Goal: Find specific page/section: Find specific page/section

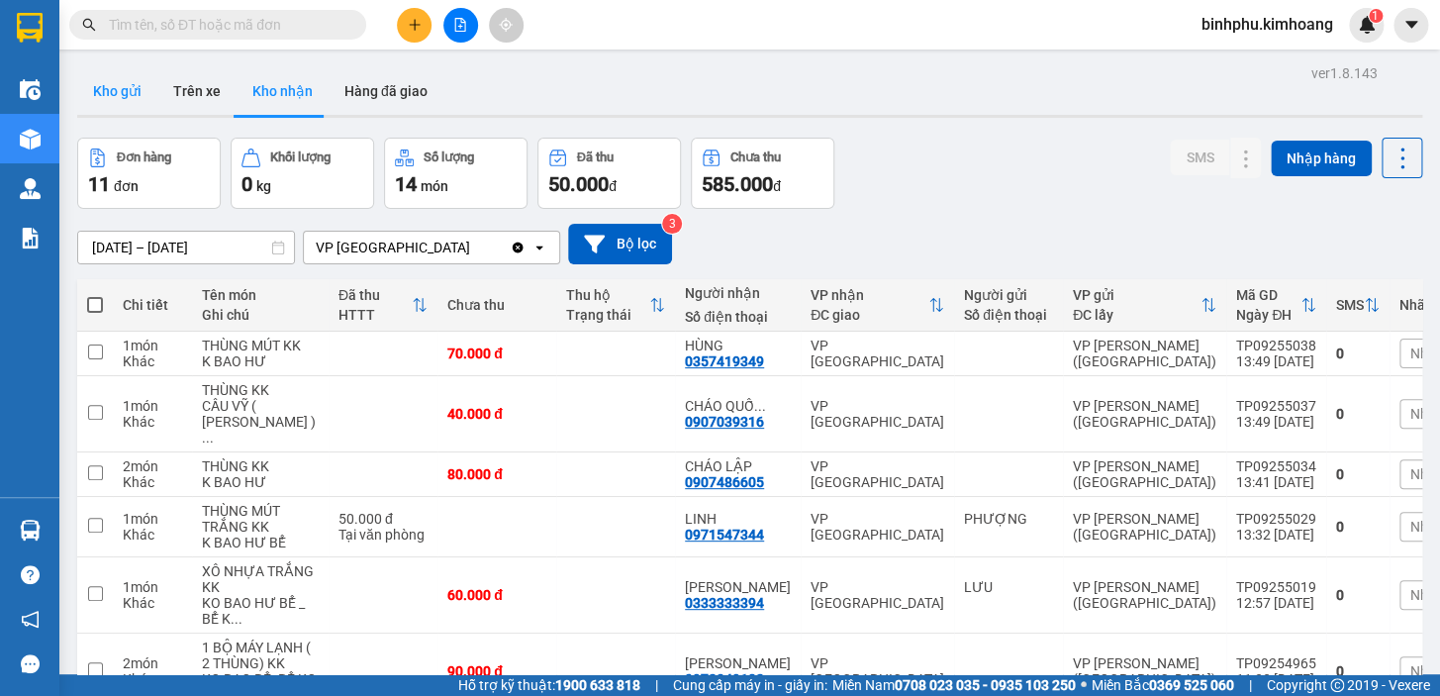
click at [129, 81] on button "Kho gửi" at bounding box center [117, 91] width 80 height 48
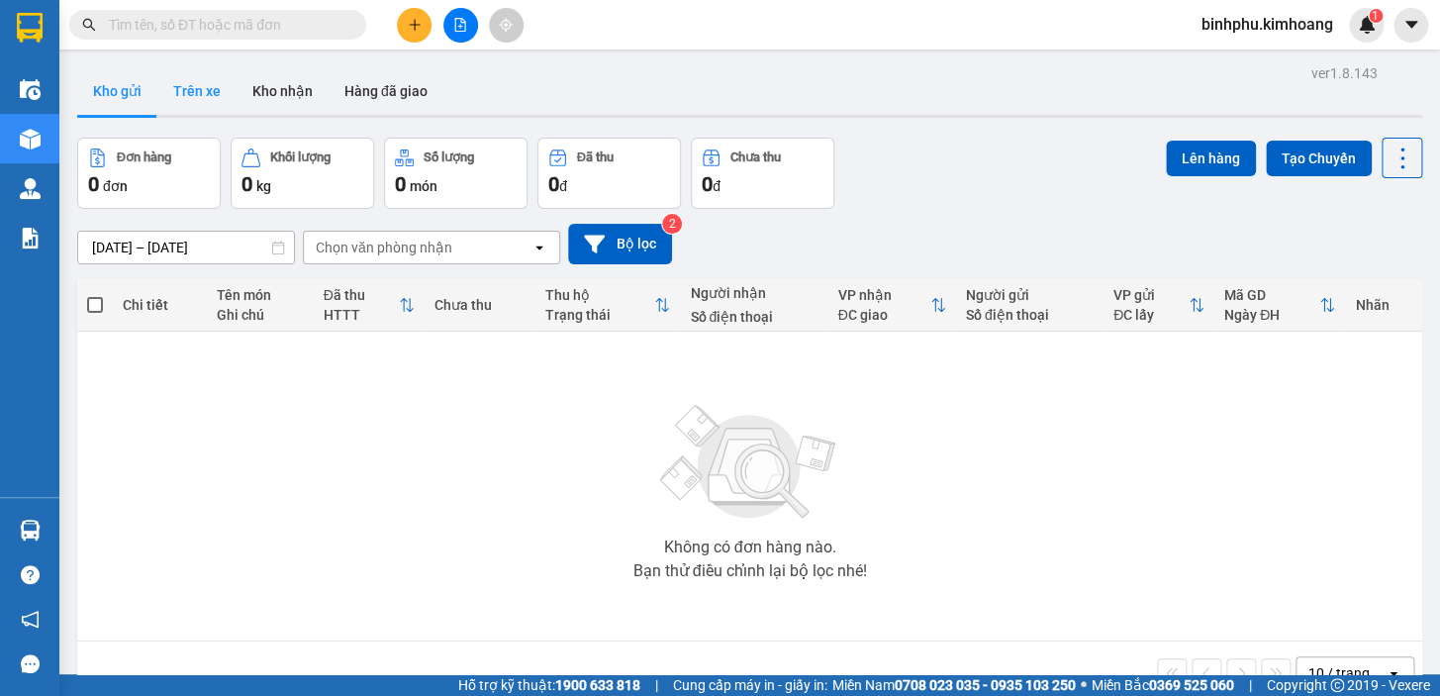
click at [202, 106] on button "Trên xe" at bounding box center [196, 91] width 79 height 48
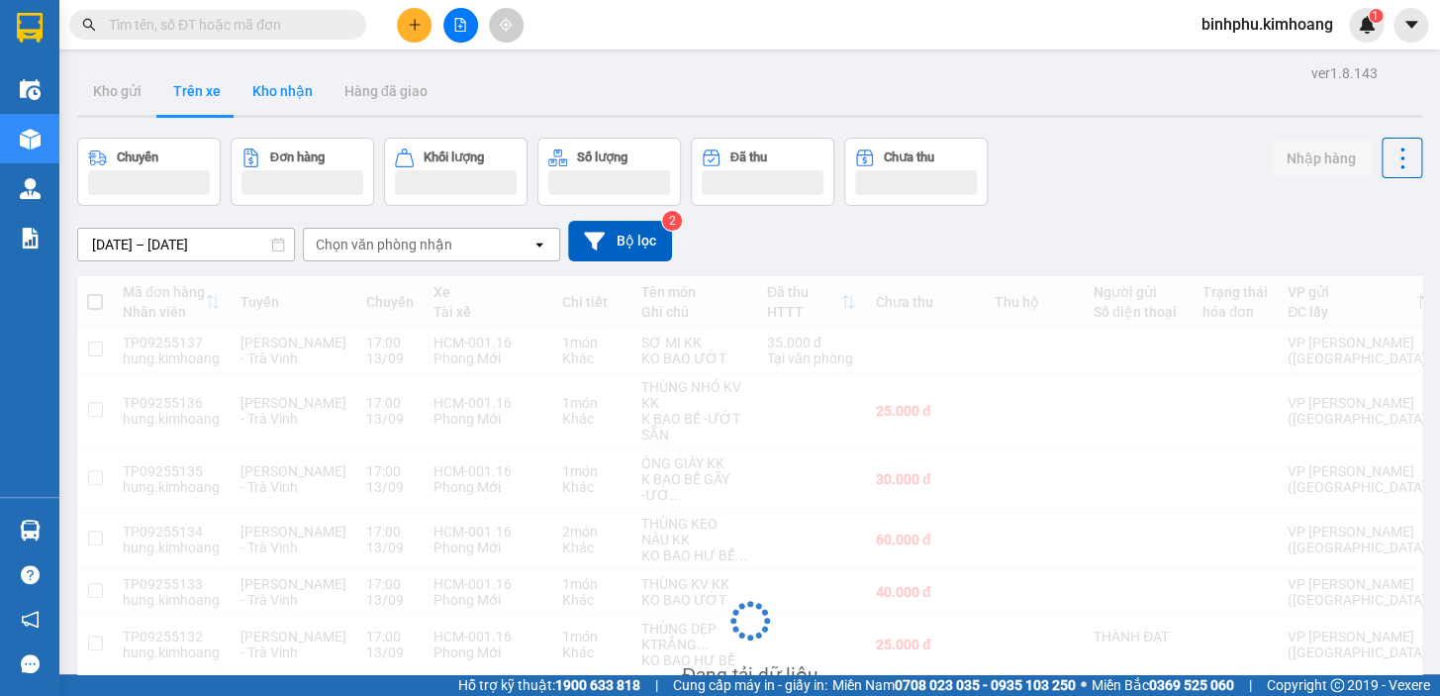
click at [256, 104] on button "Kho nhận" at bounding box center [283, 91] width 92 height 48
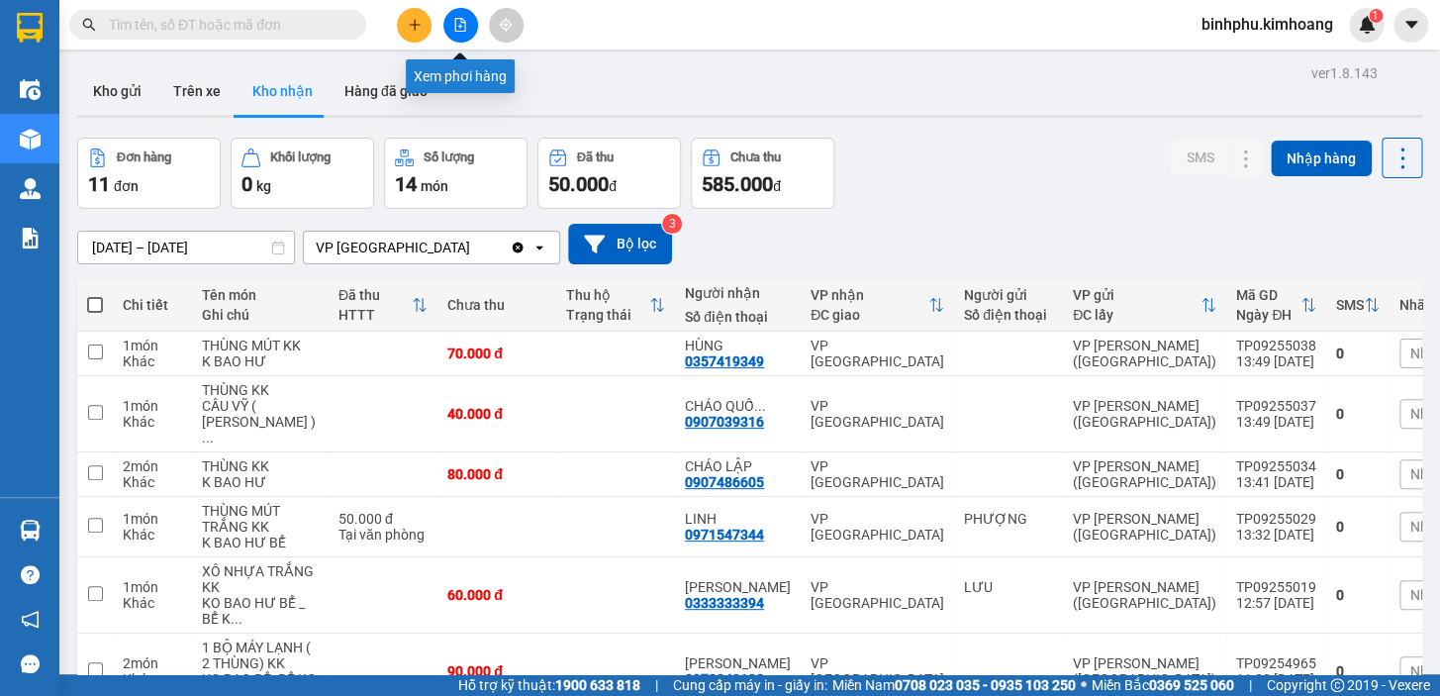
click at [446, 24] on button at bounding box center [460, 25] width 35 height 35
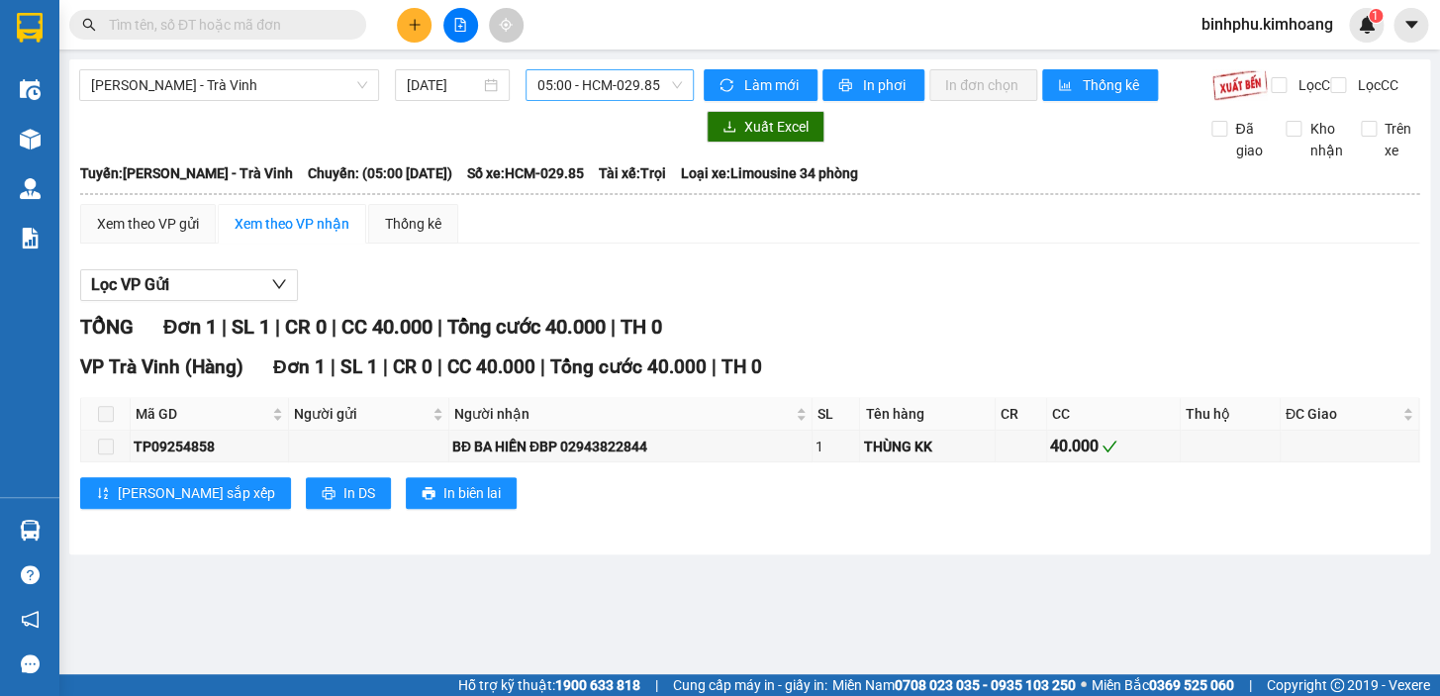
click at [651, 83] on span "05:00 - HCM-029.85" at bounding box center [610, 85] width 145 height 30
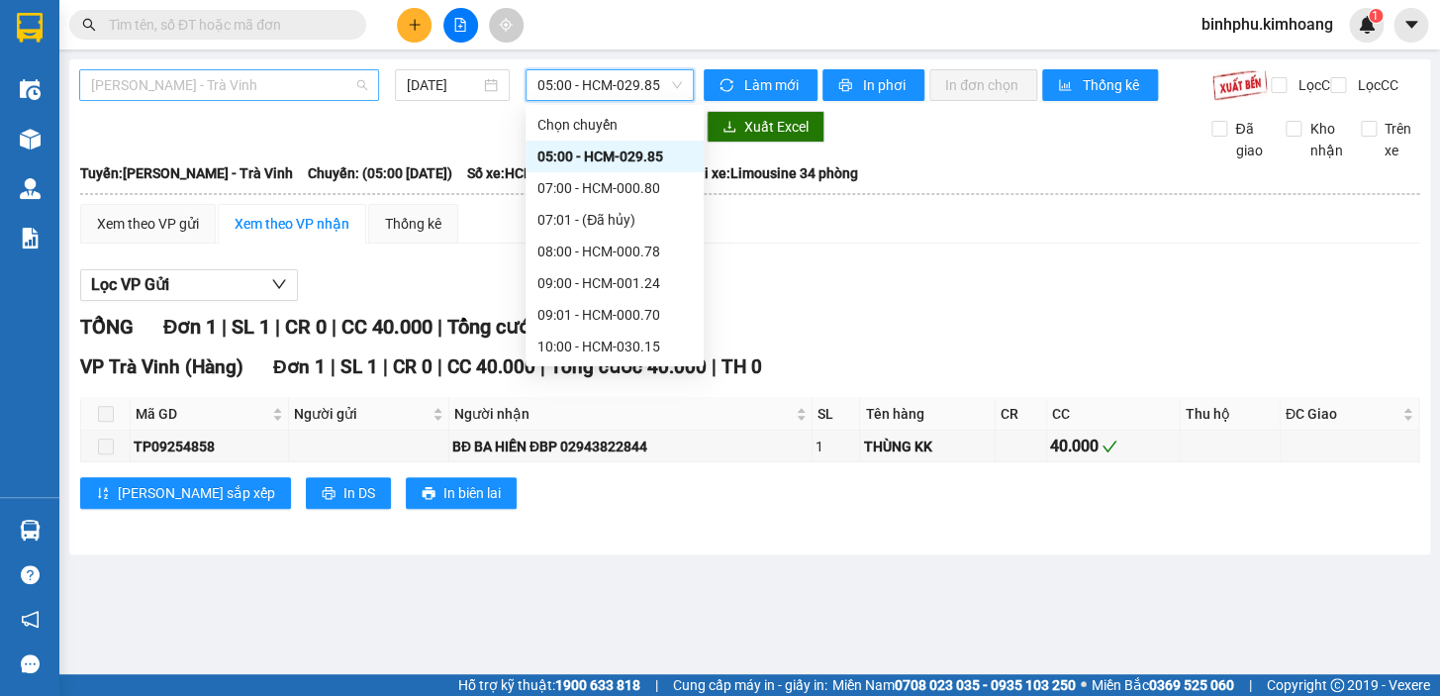
click at [336, 83] on span "[PERSON_NAME] - Trà Vinh" at bounding box center [229, 85] width 276 height 30
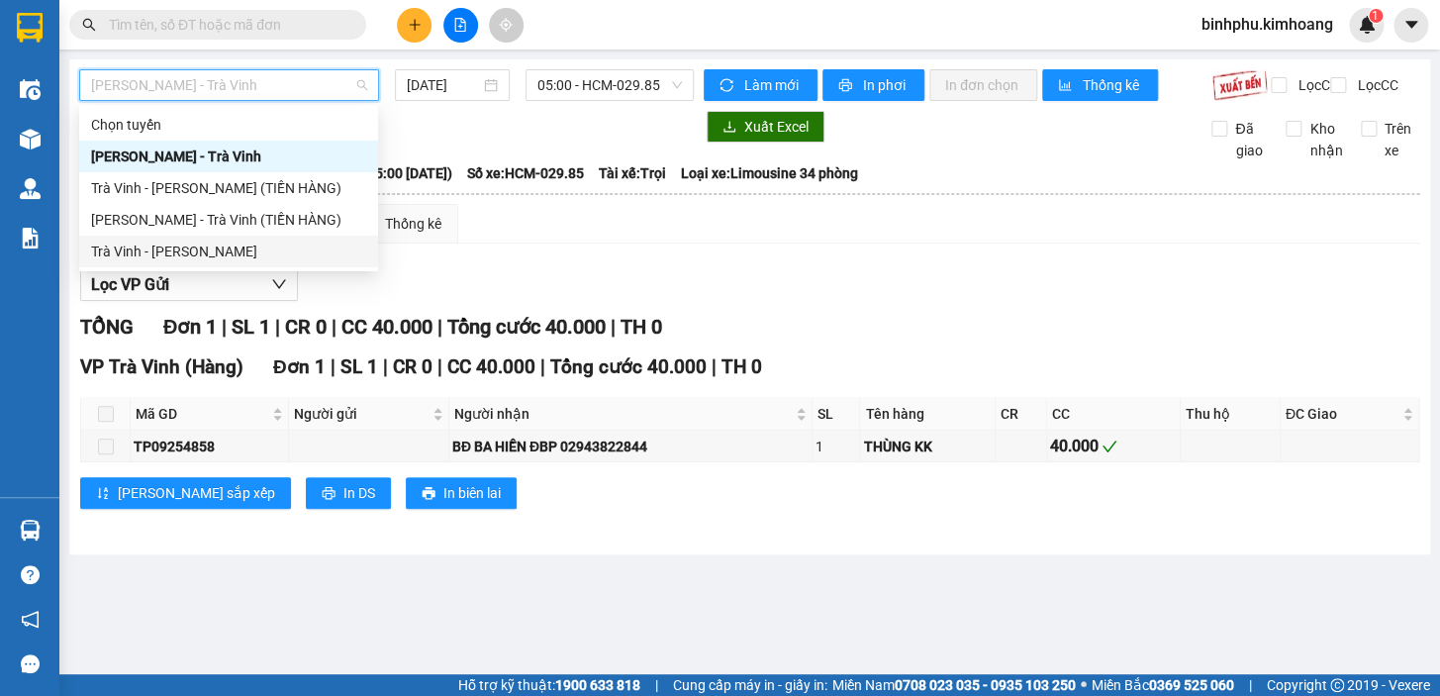
click at [243, 247] on div "Trà Vinh - [PERSON_NAME]" at bounding box center [228, 252] width 275 height 22
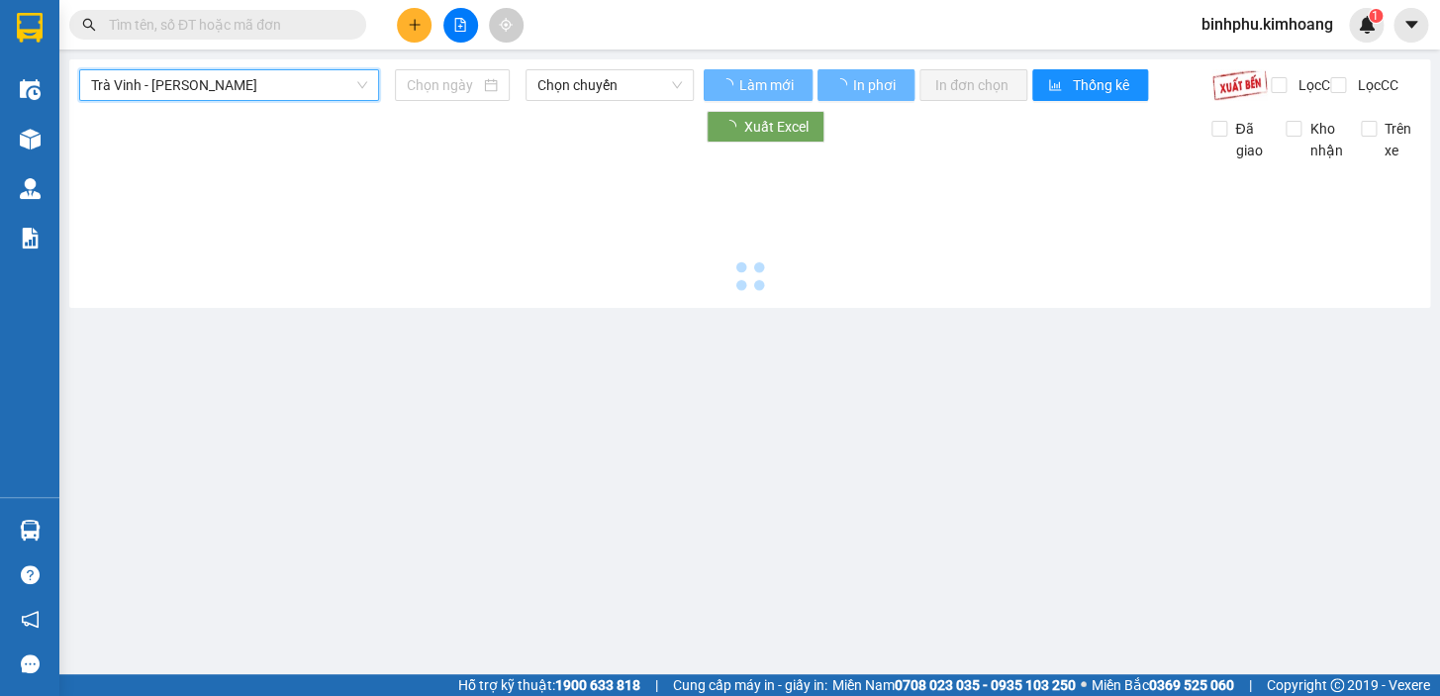
type input "[DATE]"
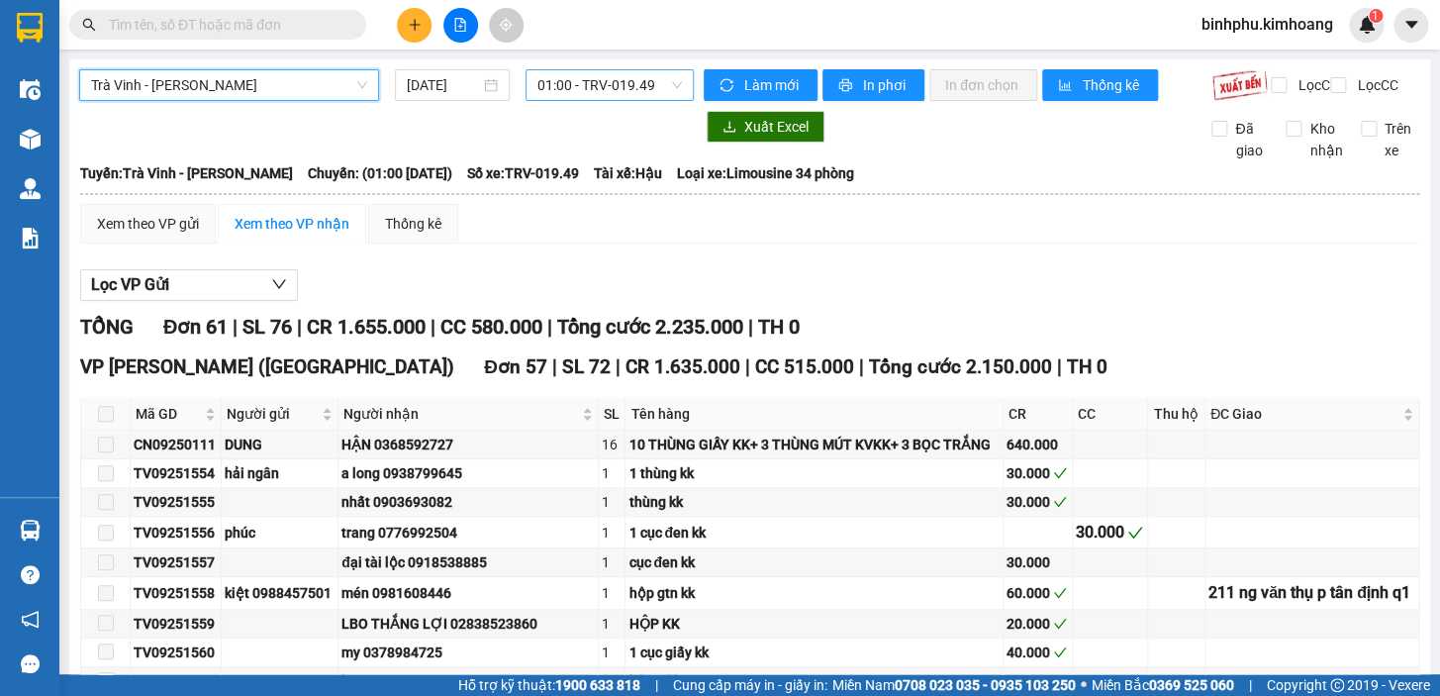
click at [648, 83] on span "01:00 - TRV-019.49" at bounding box center [610, 85] width 145 height 30
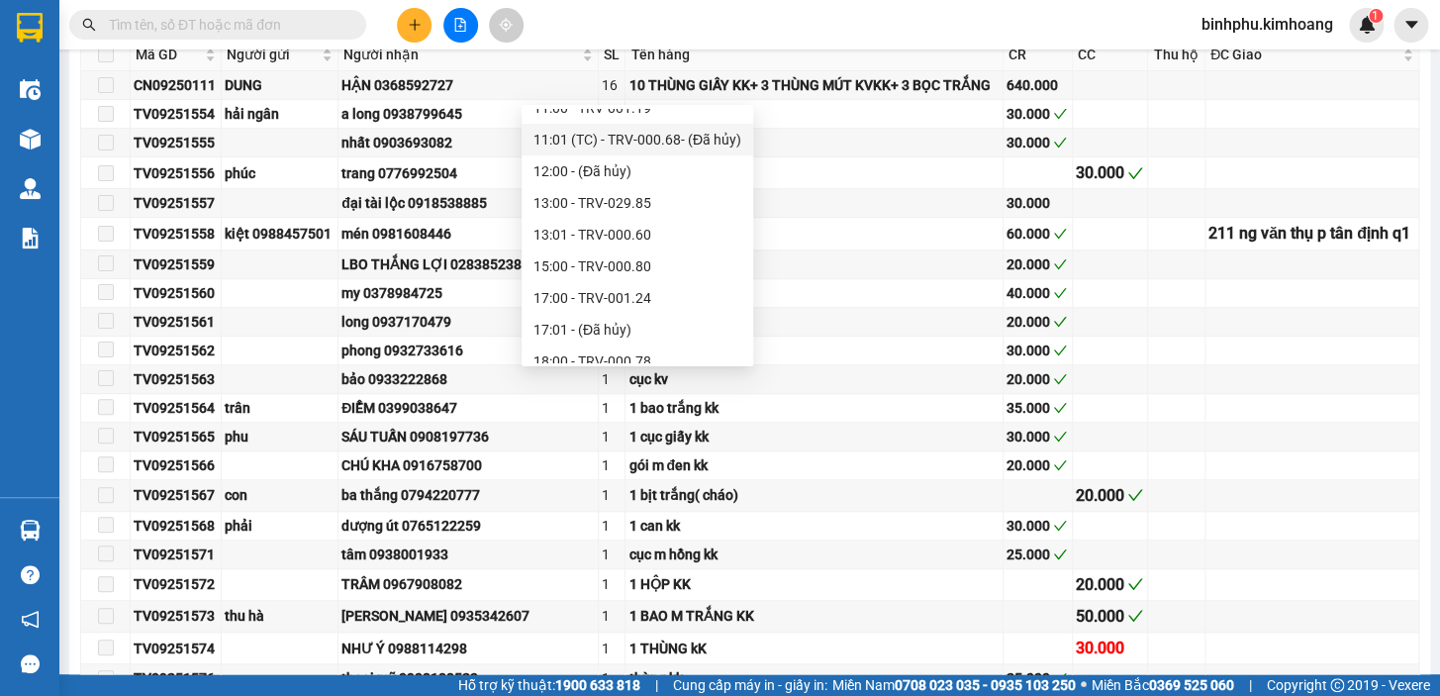
scroll to position [475, 0]
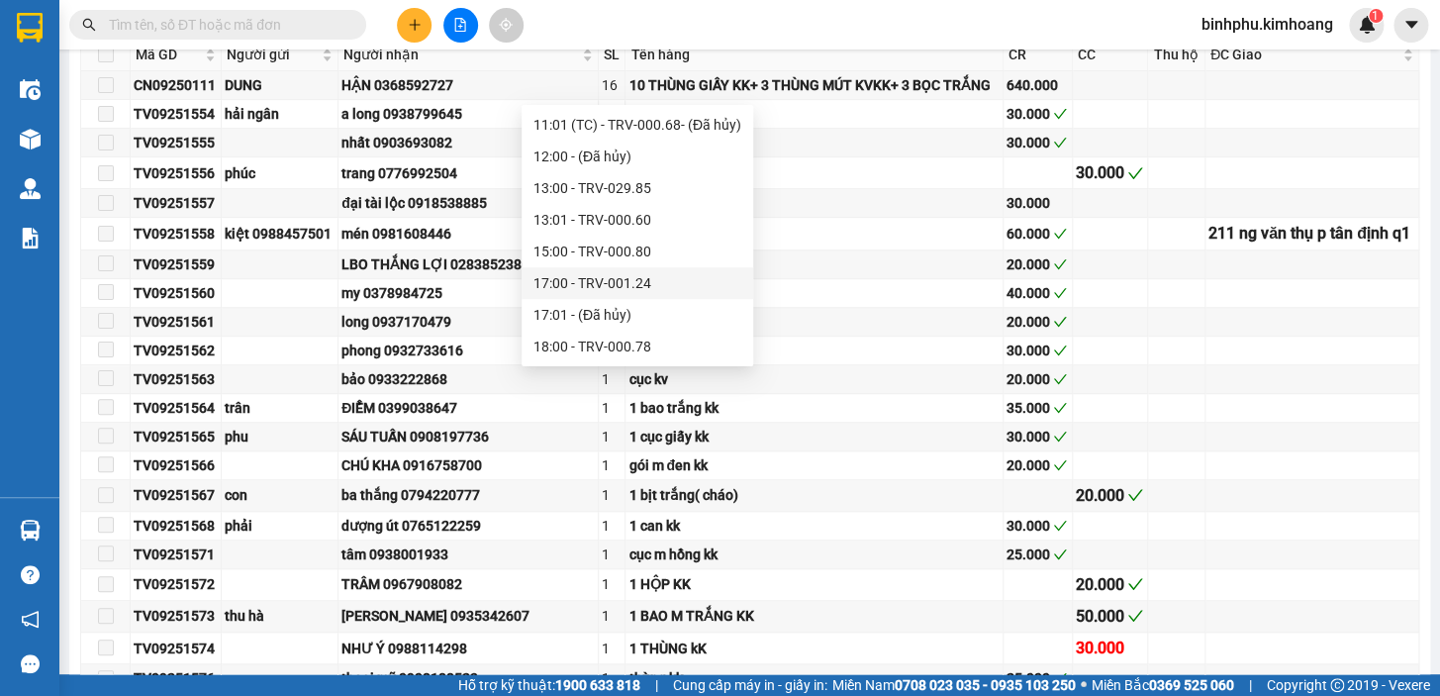
click at [591, 278] on div "17:00 - TRV-001.24" at bounding box center [638, 283] width 208 height 22
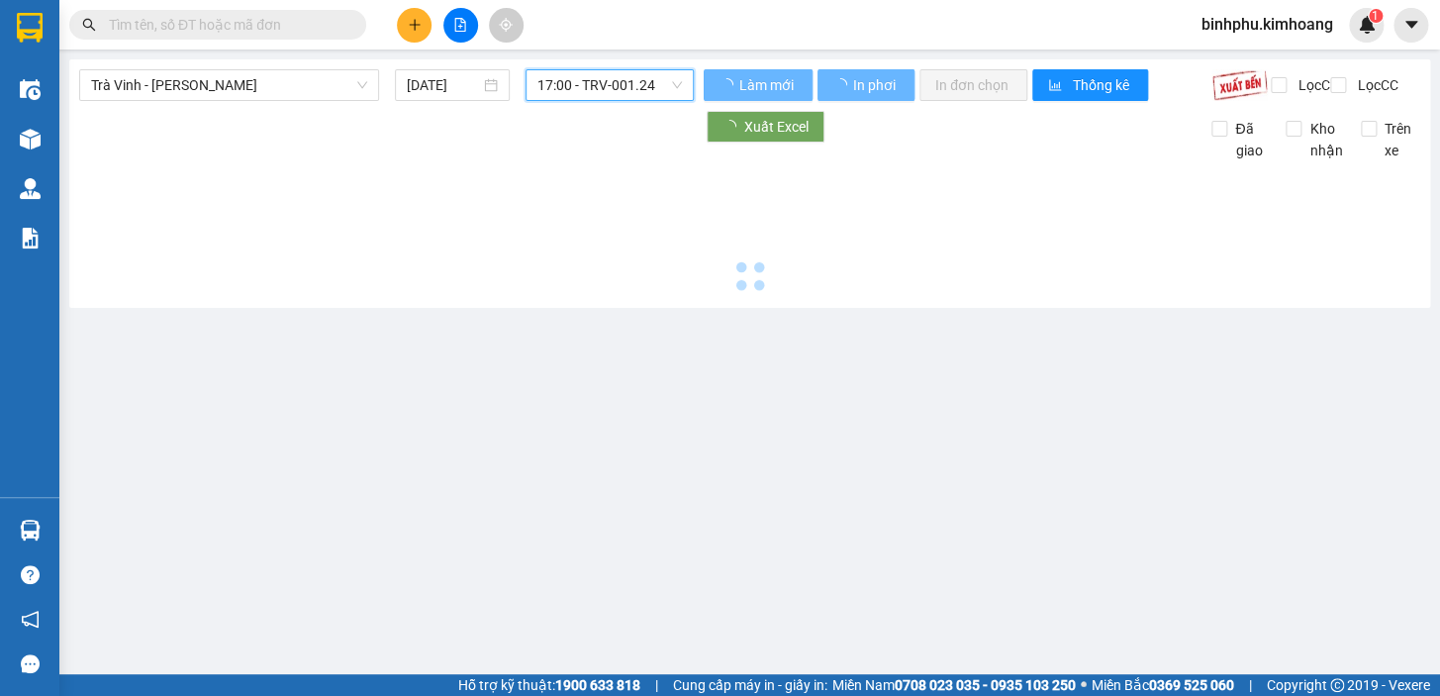
scroll to position [0, 0]
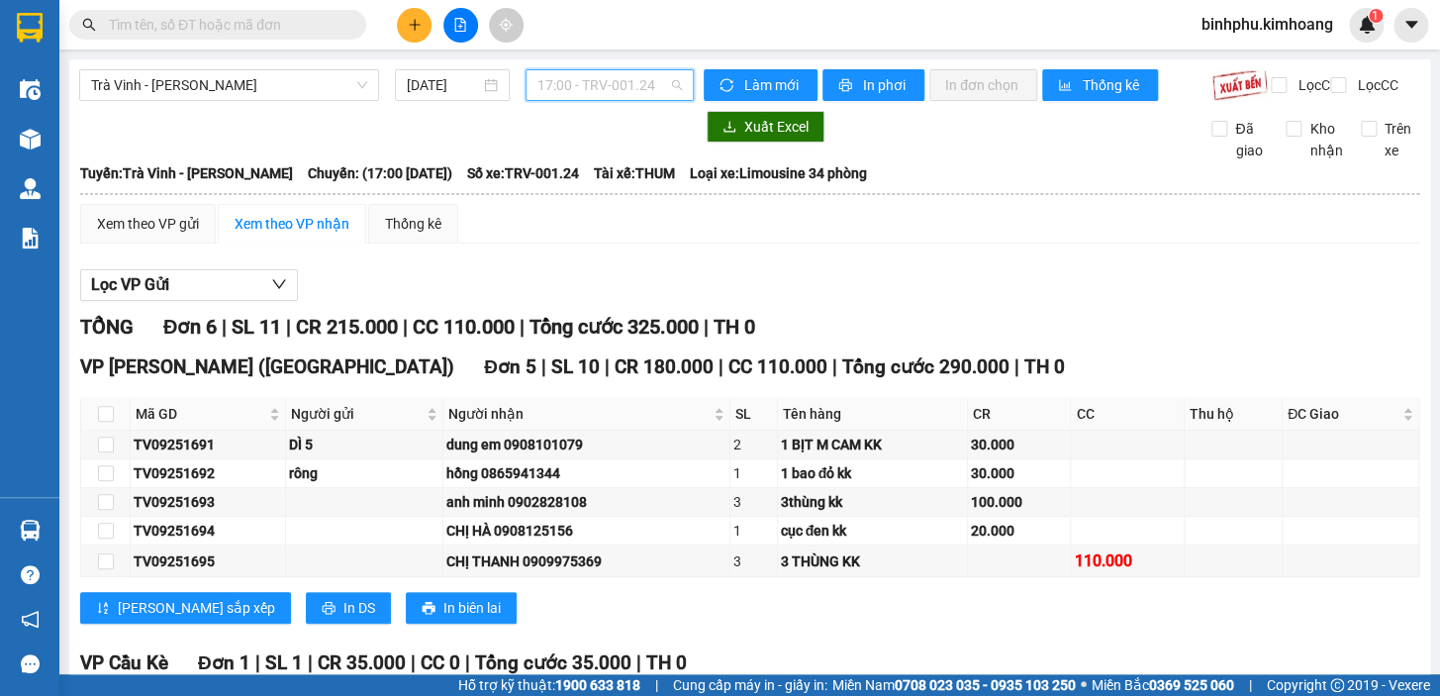
click at [655, 88] on span "17:00 - TRV-001.24" at bounding box center [610, 85] width 145 height 30
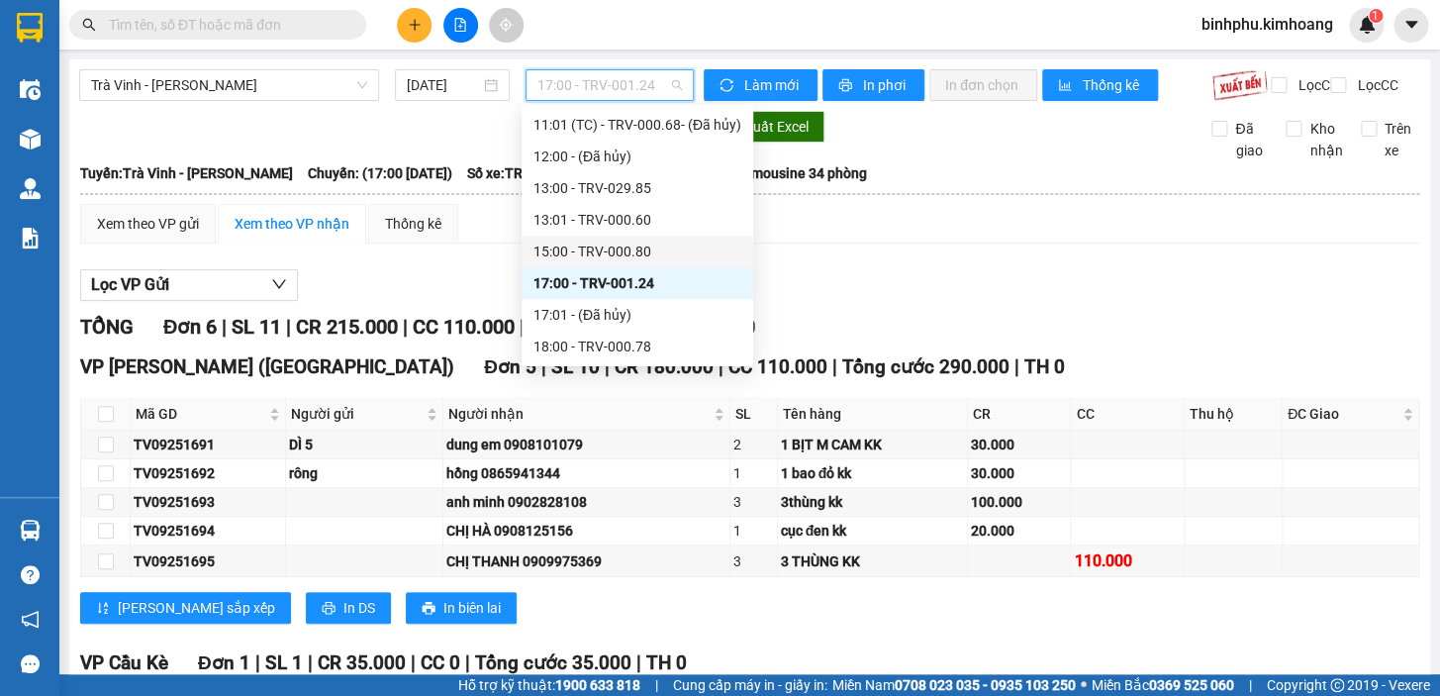
click at [584, 245] on div "15:00 - TRV-000.80" at bounding box center [638, 252] width 208 height 22
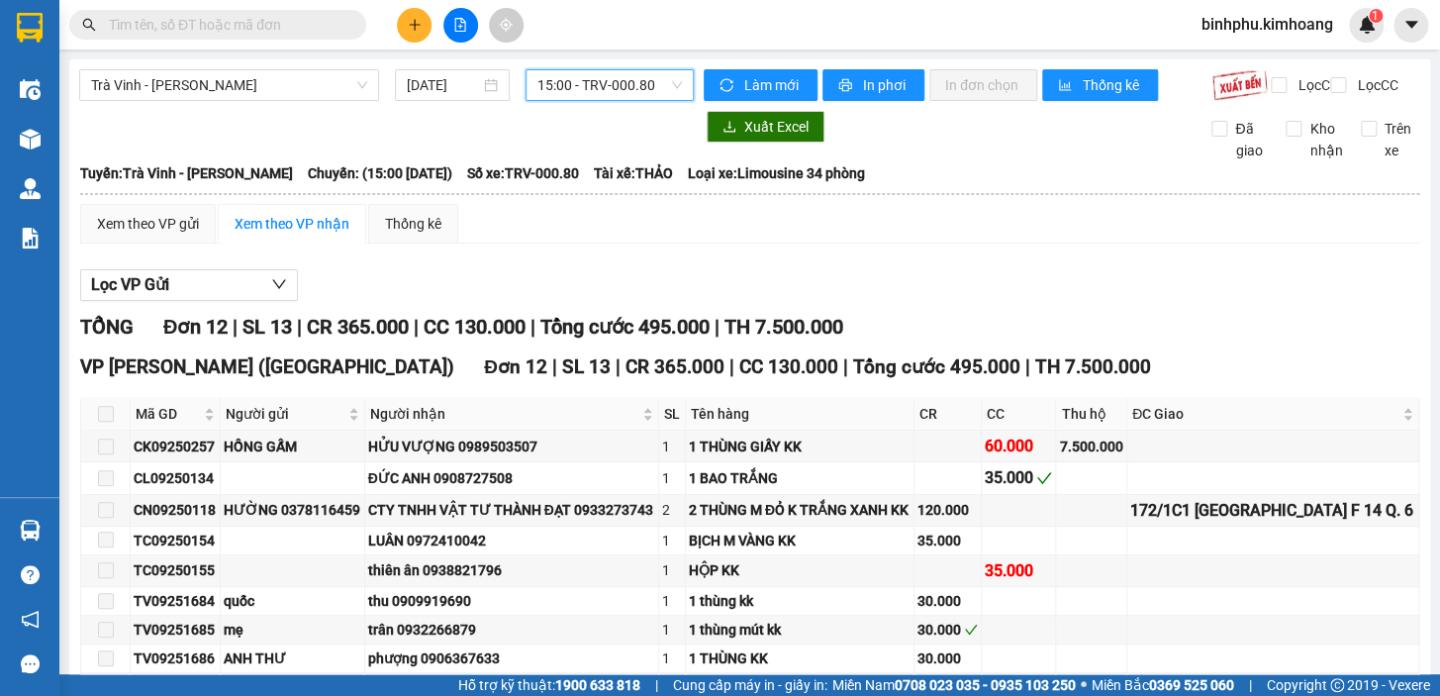
click at [643, 84] on span "15:00 - TRV-000.80" at bounding box center [610, 85] width 145 height 30
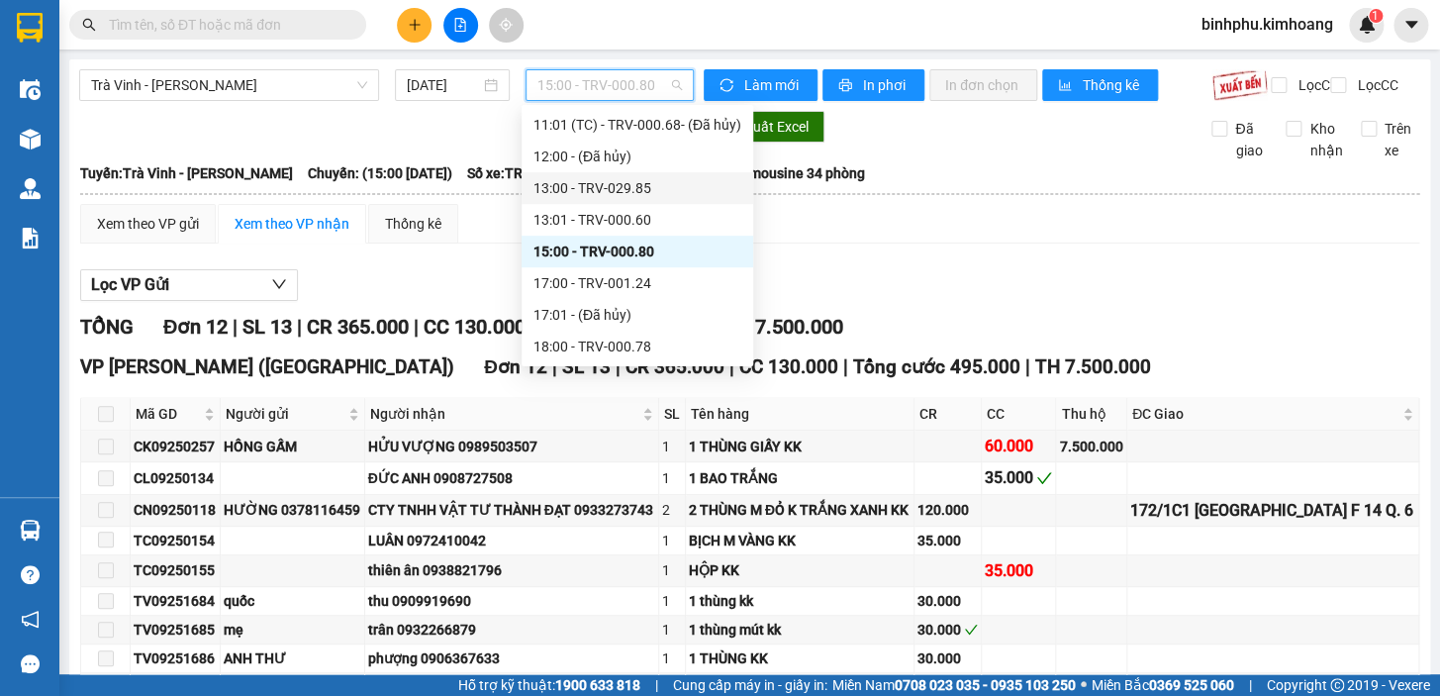
click at [602, 183] on div "13:00 - TRV-029.85" at bounding box center [638, 188] width 208 height 22
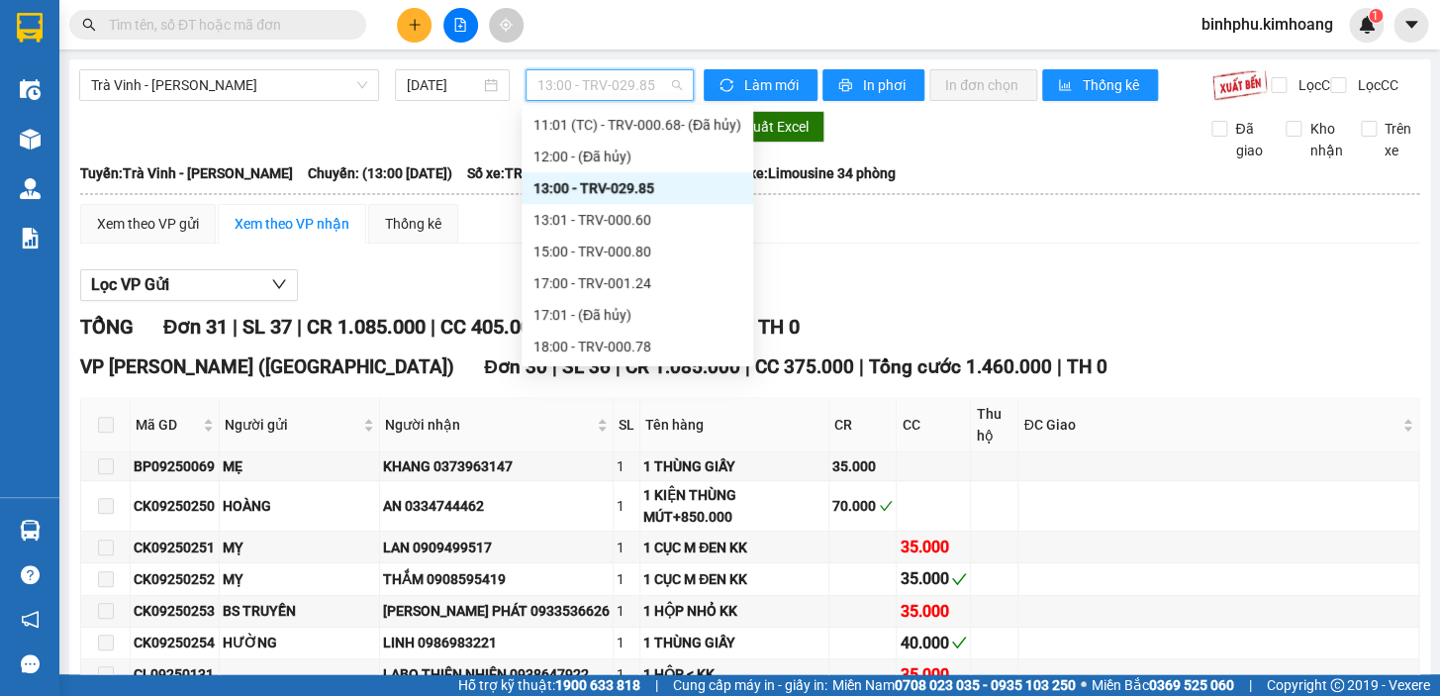
click at [642, 85] on span "13:00 - TRV-029.85" at bounding box center [610, 85] width 145 height 30
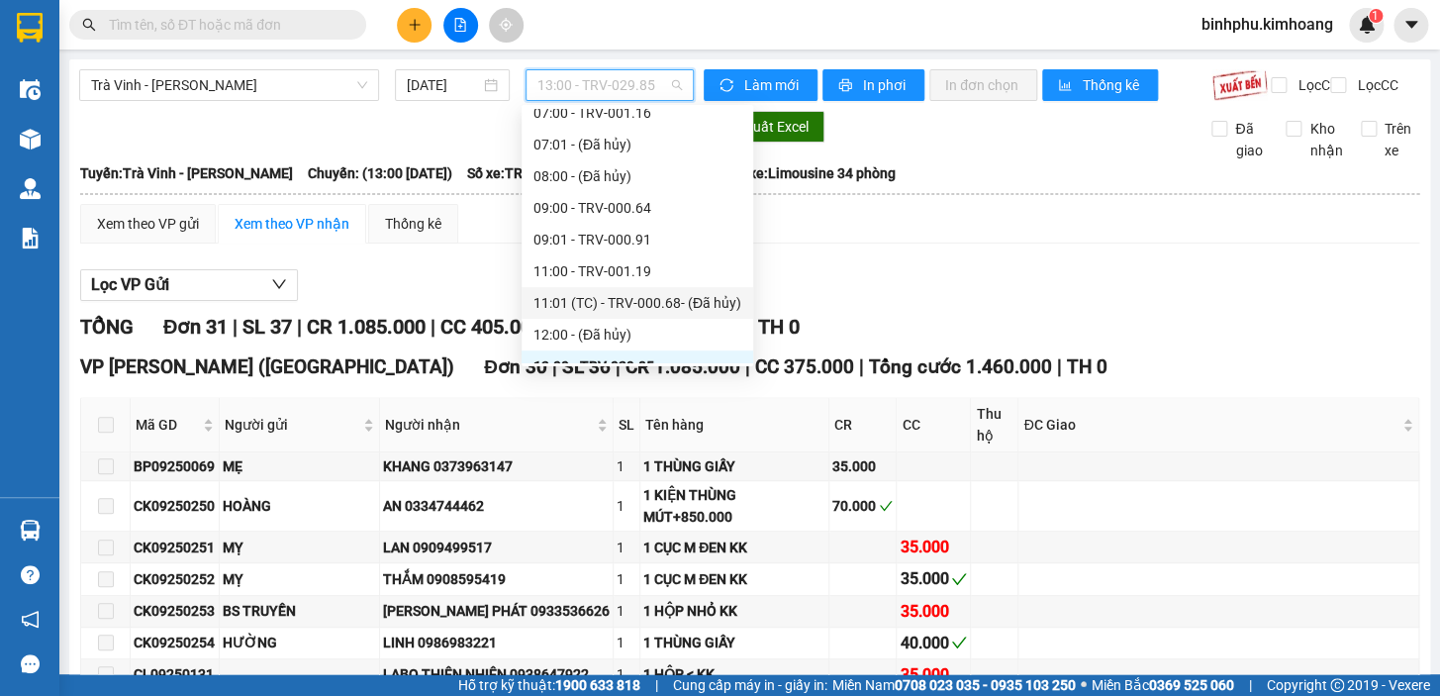
scroll to position [295, 0]
click at [558, 266] on div "11:00 - TRV-001.19" at bounding box center [638, 273] width 208 height 22
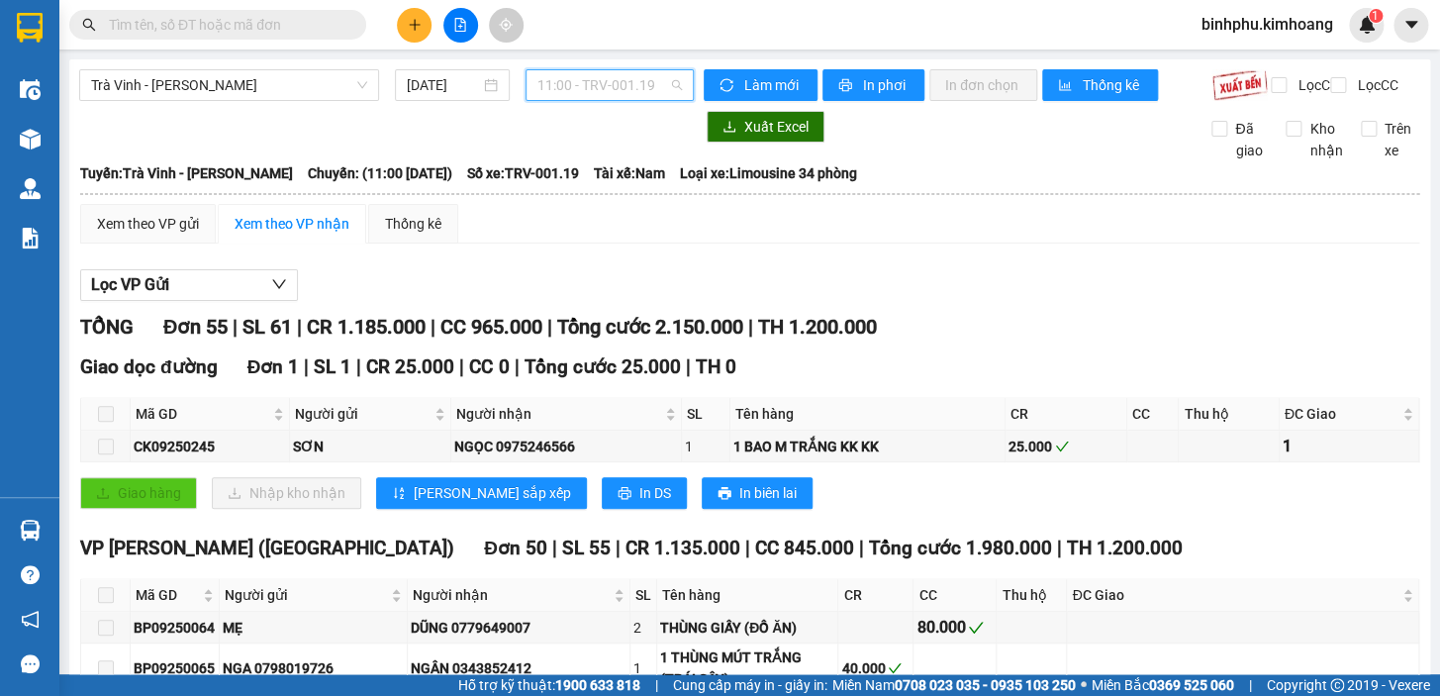
click at [650, 86] on span "11:00 - TRV-001.19" at bounding box center [610, 85] width 145 height 30
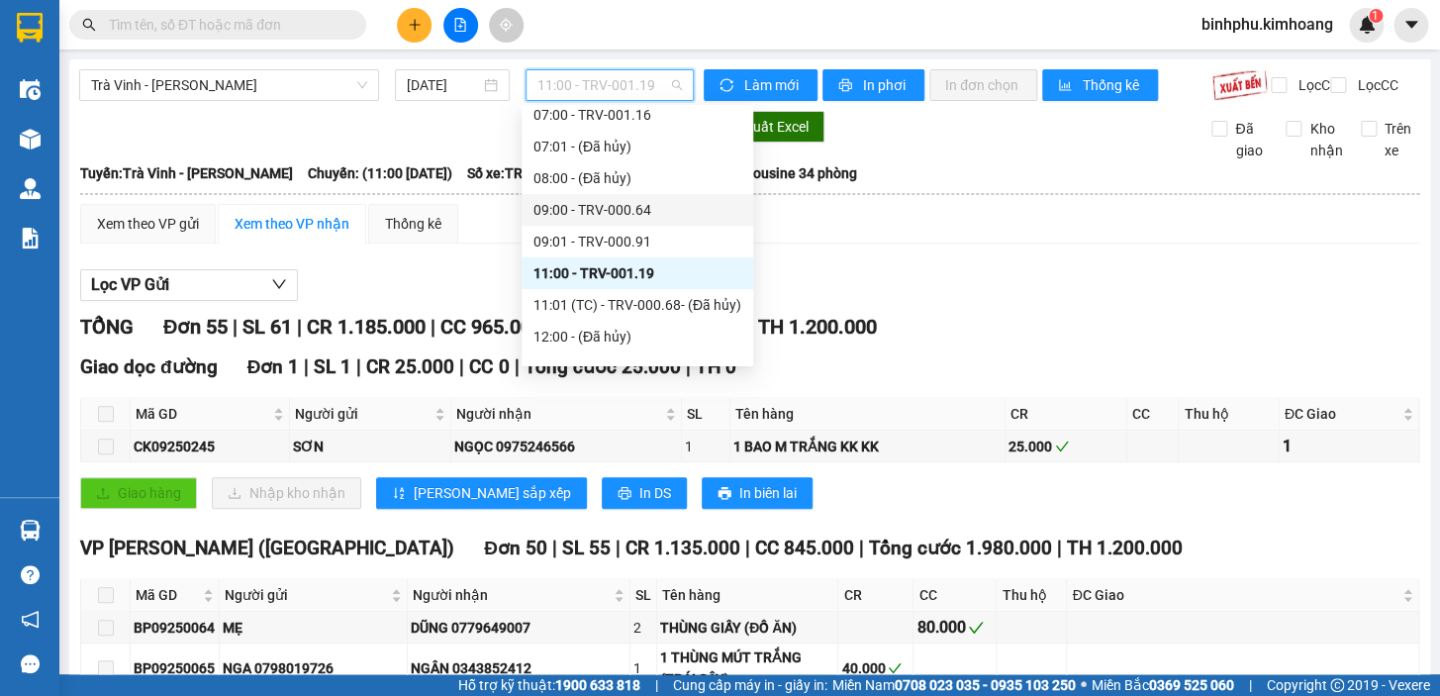
click at [594, 208] on div "09:00 - TRV-000.64" at bounding box center [638, 210] width 208 height 22
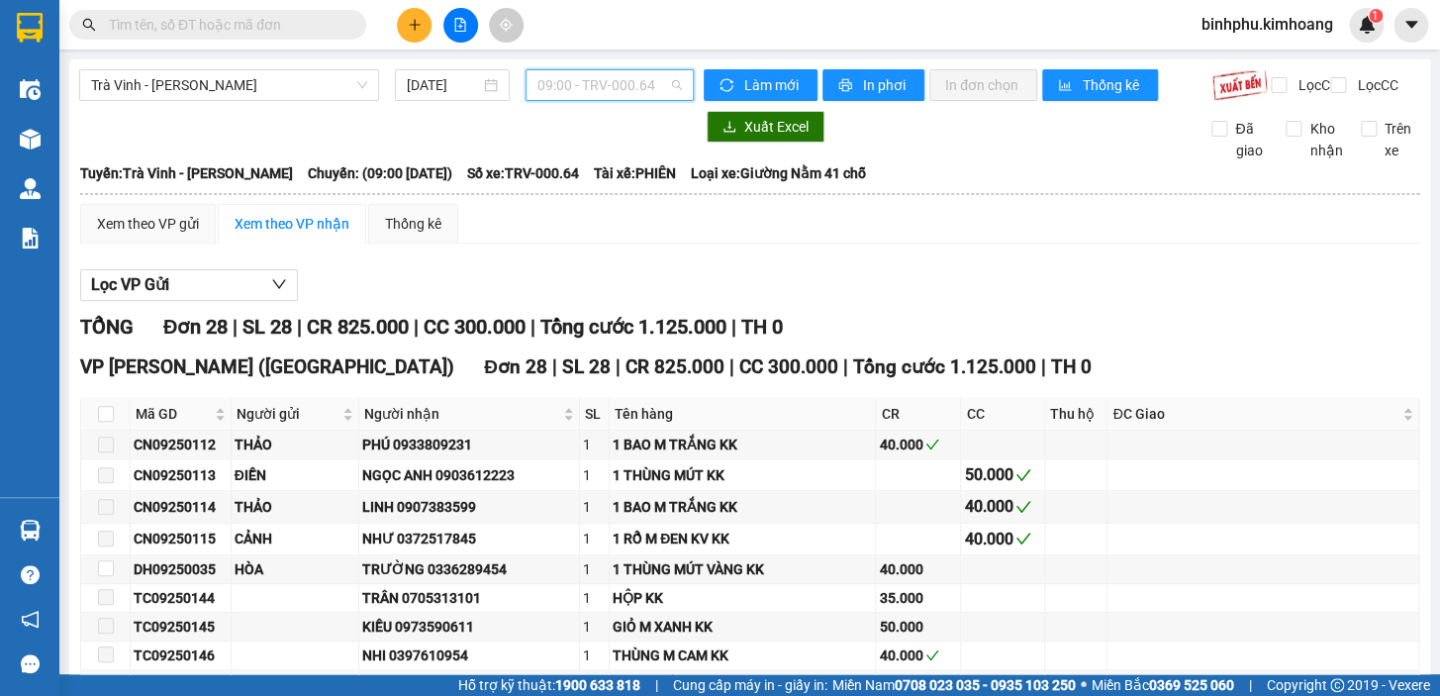
click at [652, 89] on span "09:00 - TRV-000.64" at bounding box center [610, 85] width 145 height 30
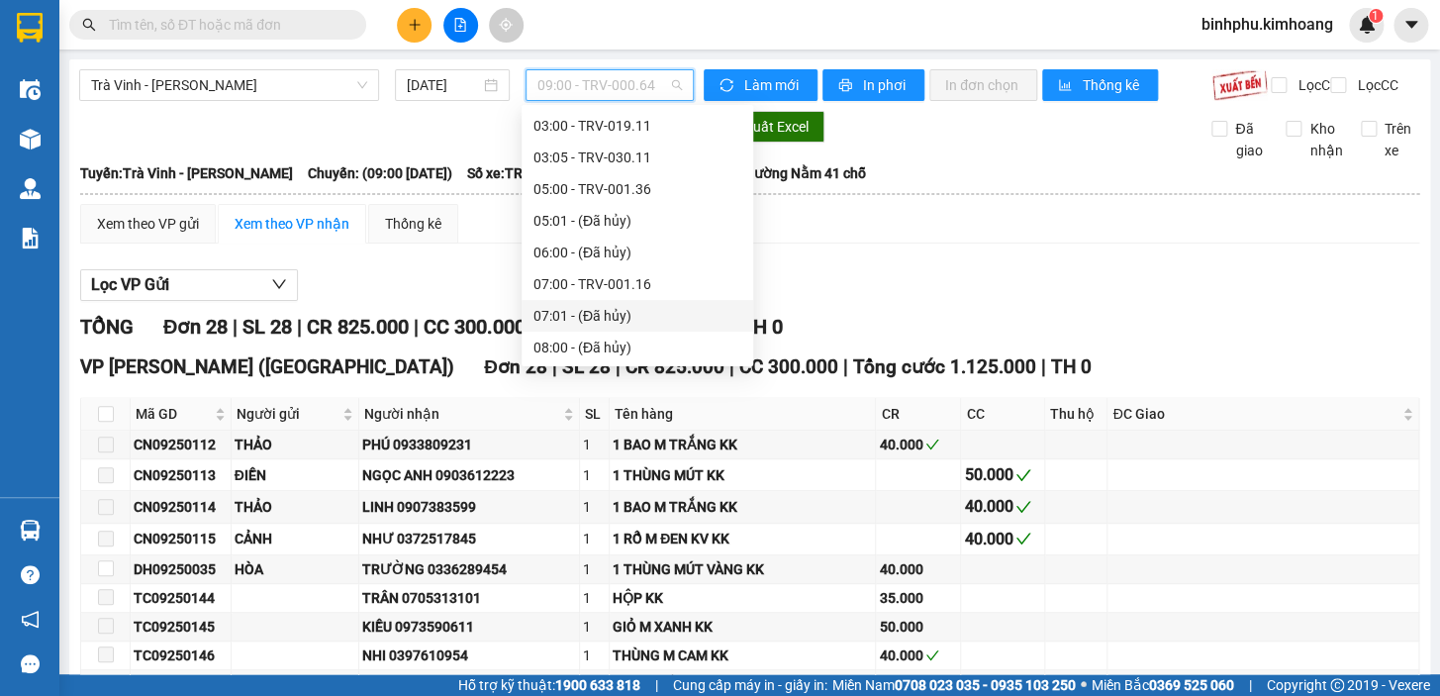
scroll to position [115, 0]
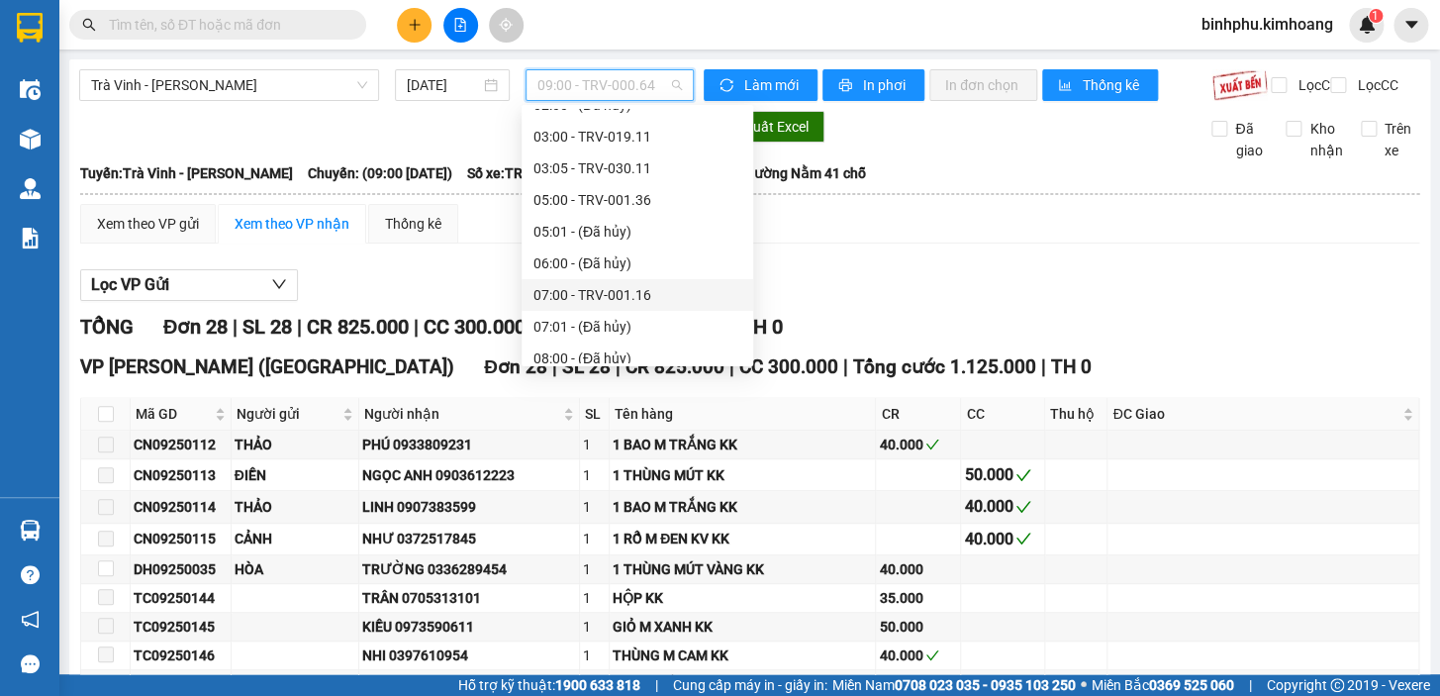
click at [629, 292] on div "07:00 - TRV-001.16" at bounding box center [638, 295] width 208 height 22
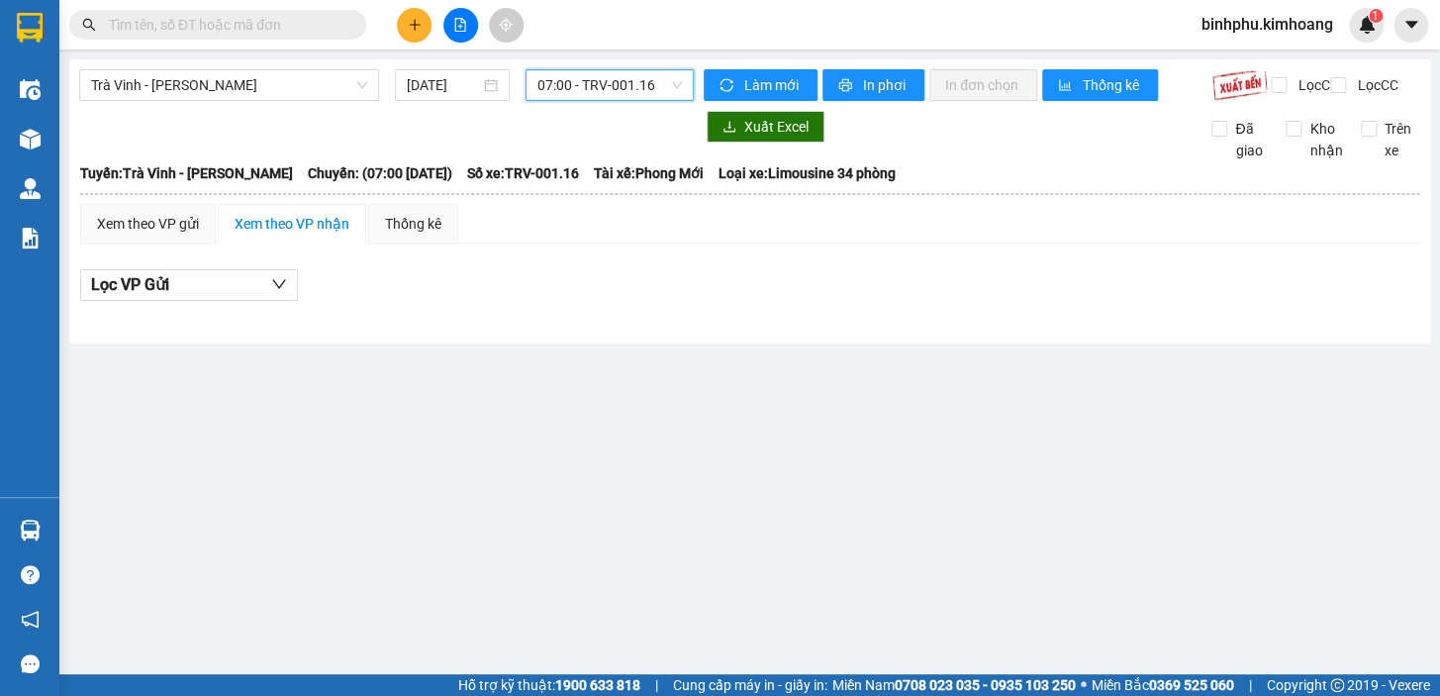
click at [658, 84] on span "07:00 - TRV-001.16" at bounding box center [610, 85] width 145 height 30
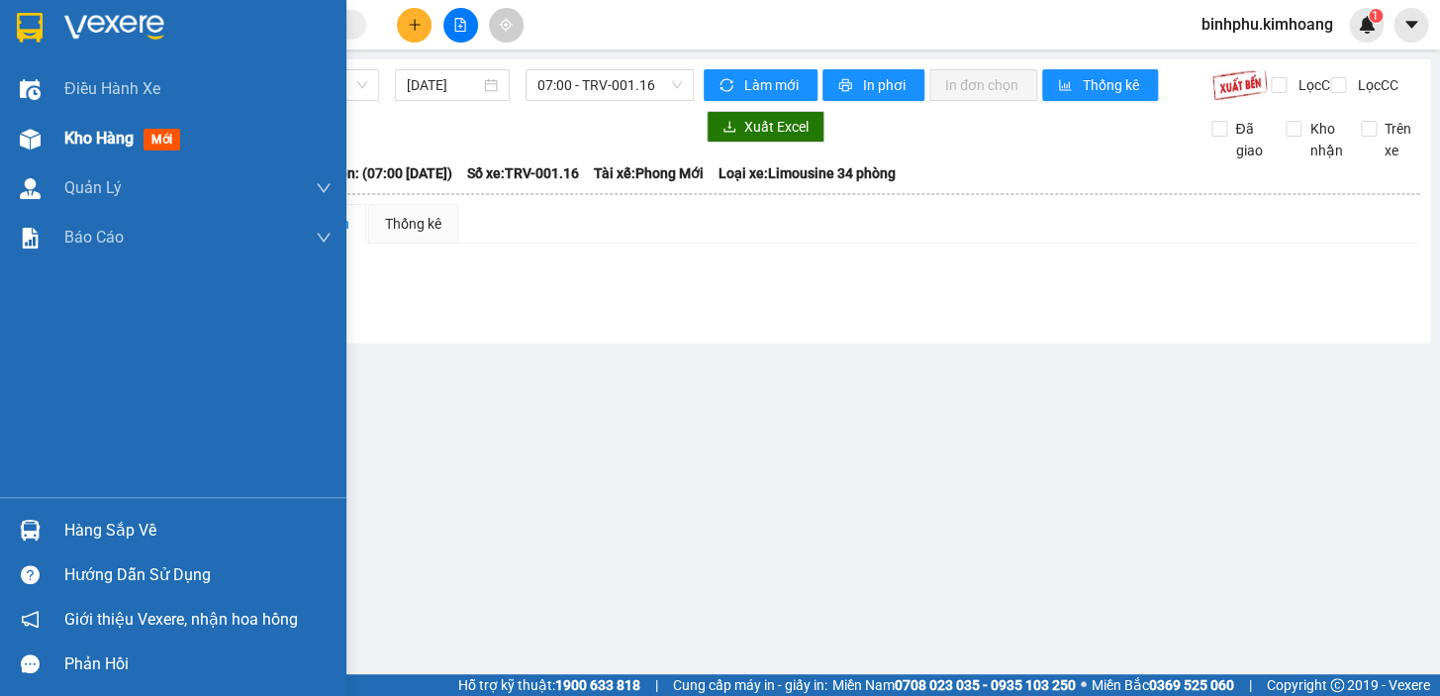
click at [29, 146] on img at bounding box center [30, 139] width 21 height 21
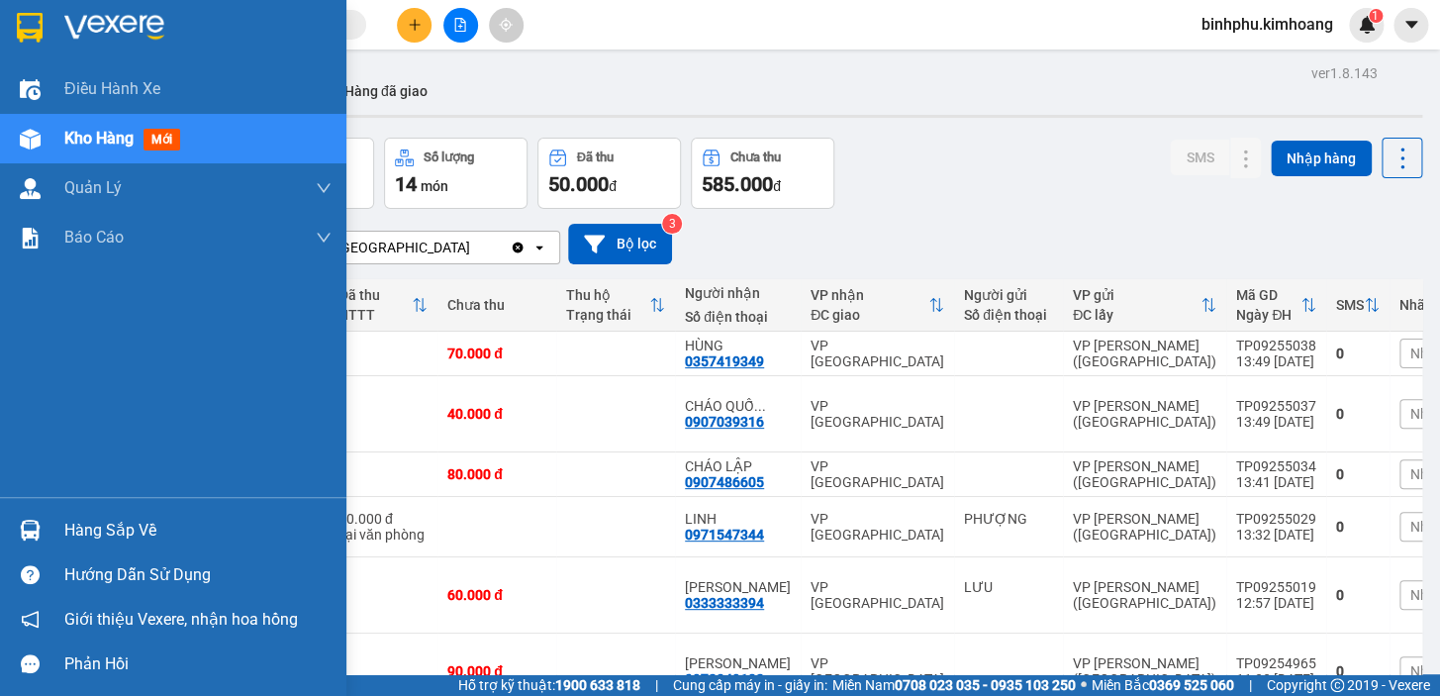
click at [48, 512] on div "Hàng sắp về" at bounding box center [173, 530] width 346 height 45
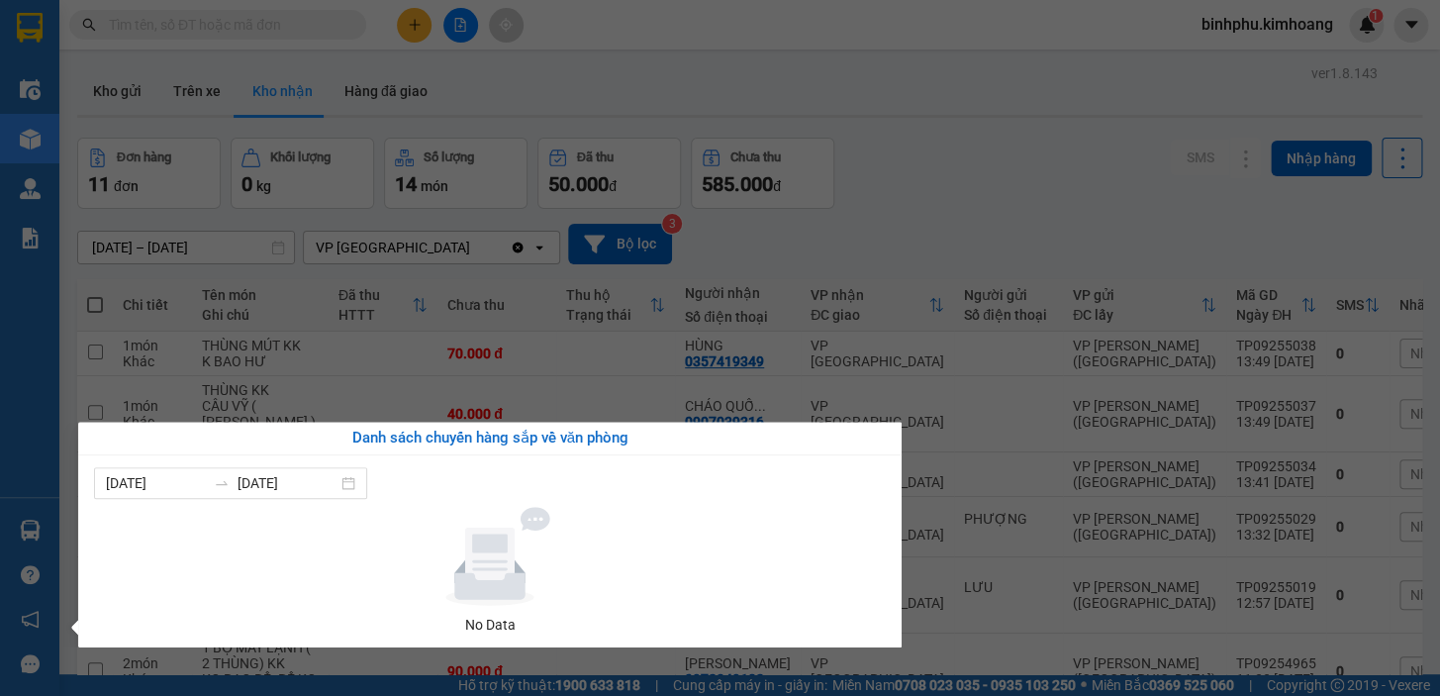
click at [434, 318] on section "Kết quả tìm kiếm ( 4597 ) Bộ lọc Mã ĐH Trạng thái Món hàng Thu hộ Tổng cước Chư…" at bounding box center [720, 348] width 1440 height 696
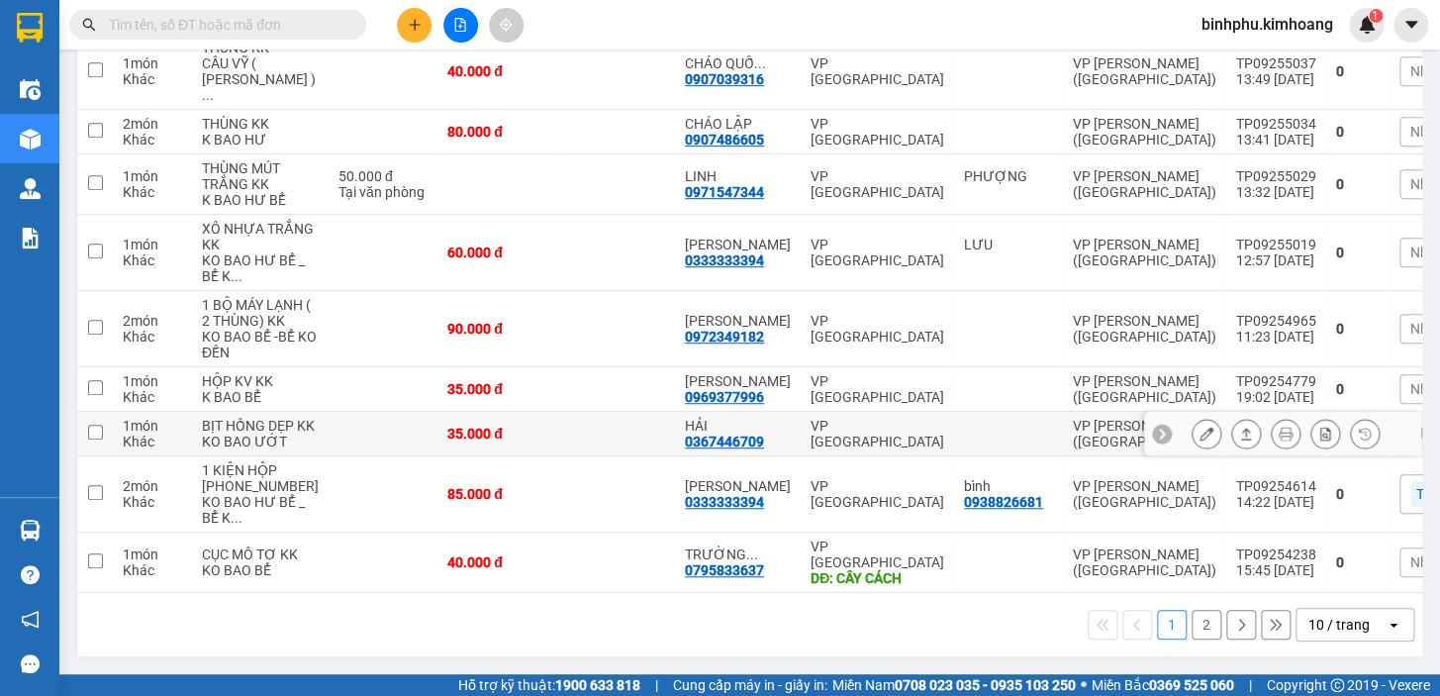
scroll to position [427, 0]
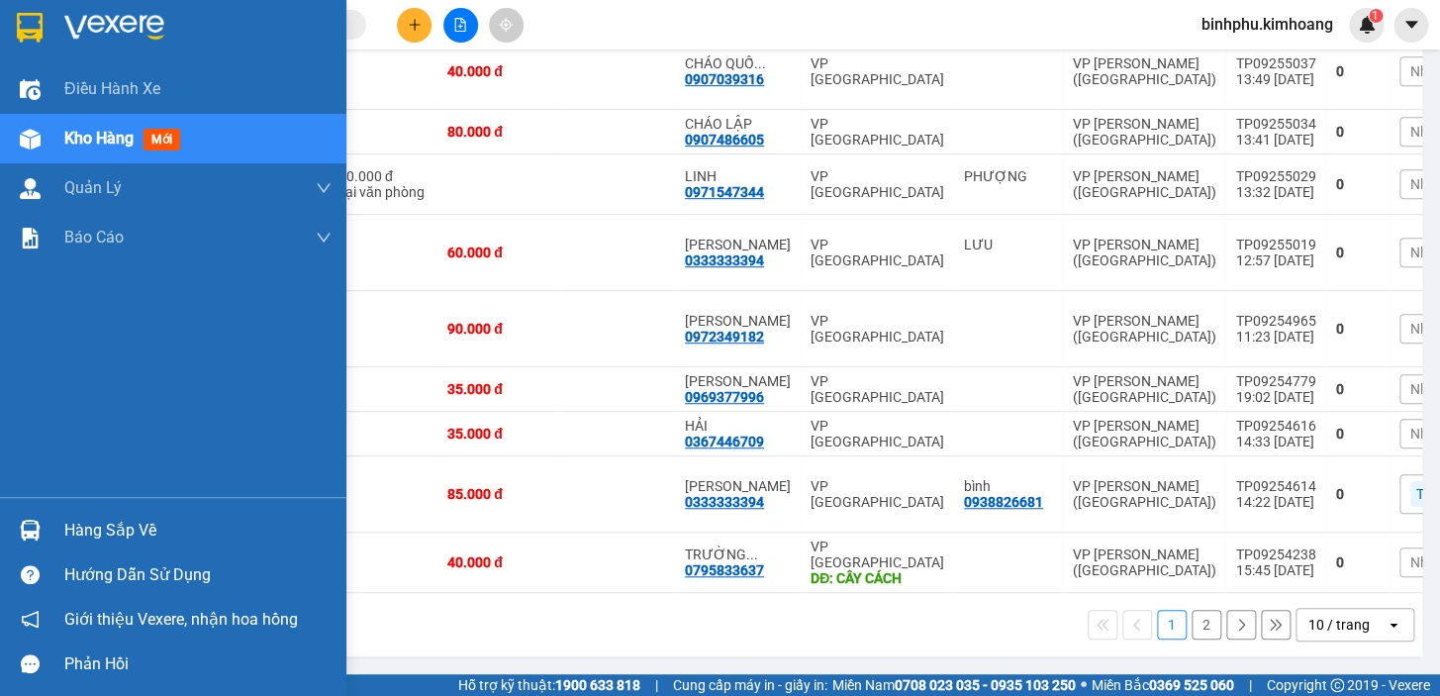
click at [25, 534] on img at bounding box center [30, 530] width 21 height 21
click at [27, 442] on div "Điều hành xe Kho hàng mới Quản [PERSON_NAME] lý chuyến Quản lý khách hàng mới B…" at bounding box center [173, 348] width 346 height 696
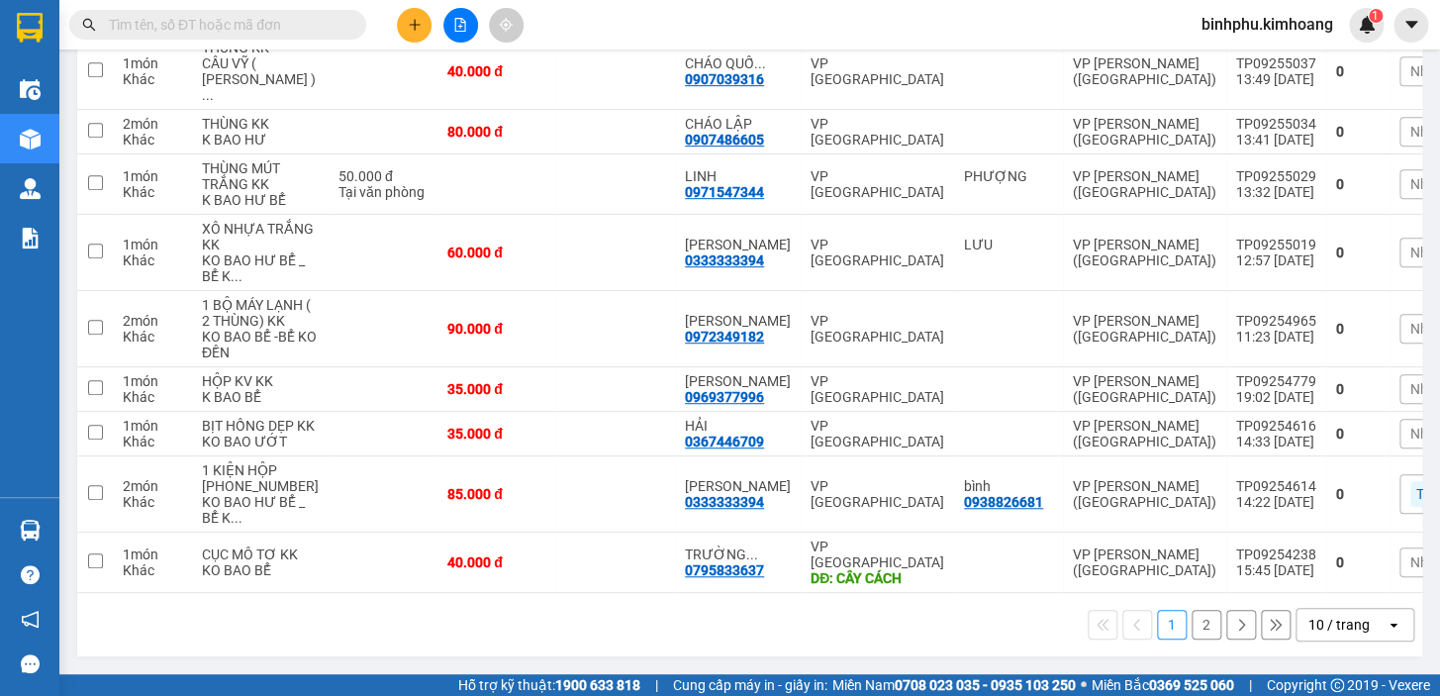
click at [455, 20] on icon "file-add" at bounding box center [460, 25] width 11 height 14
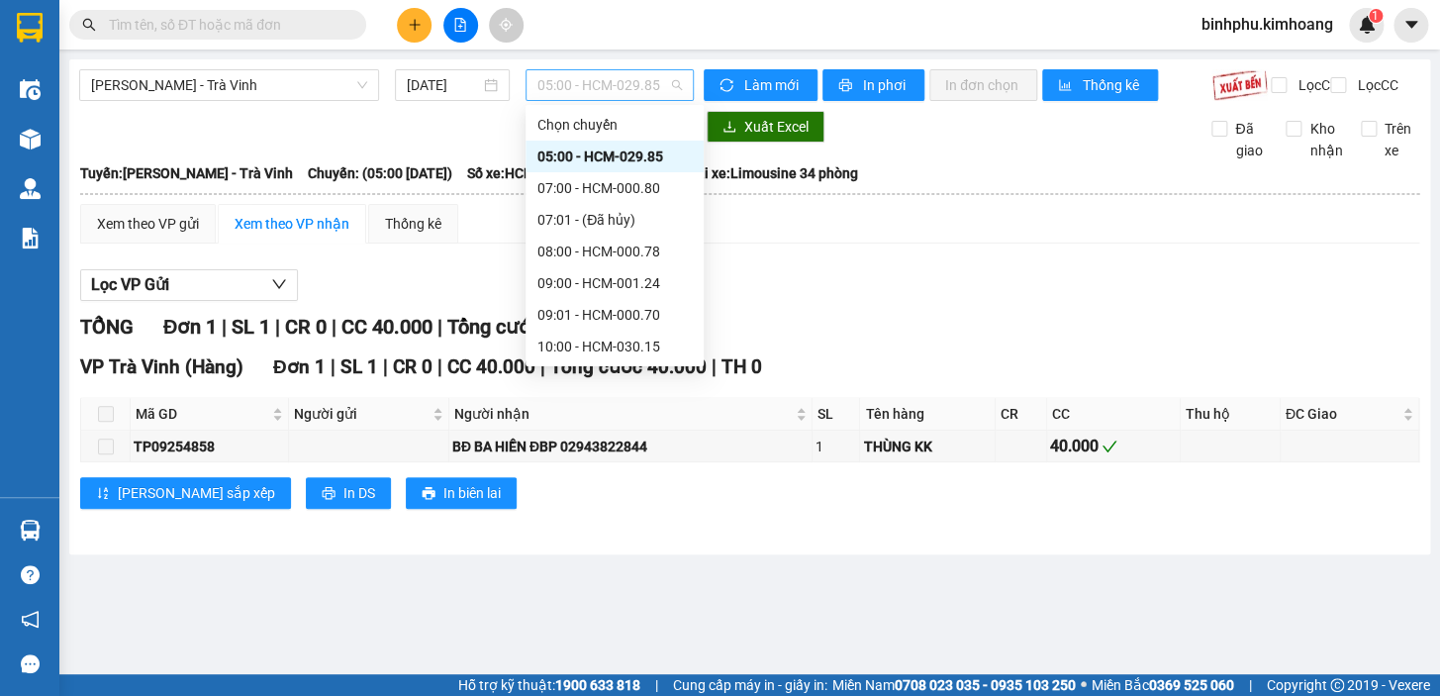
click at [663, 78] on span "05:00 - HCM-029.85" at bounding box center [610, 85] width 145 height 30
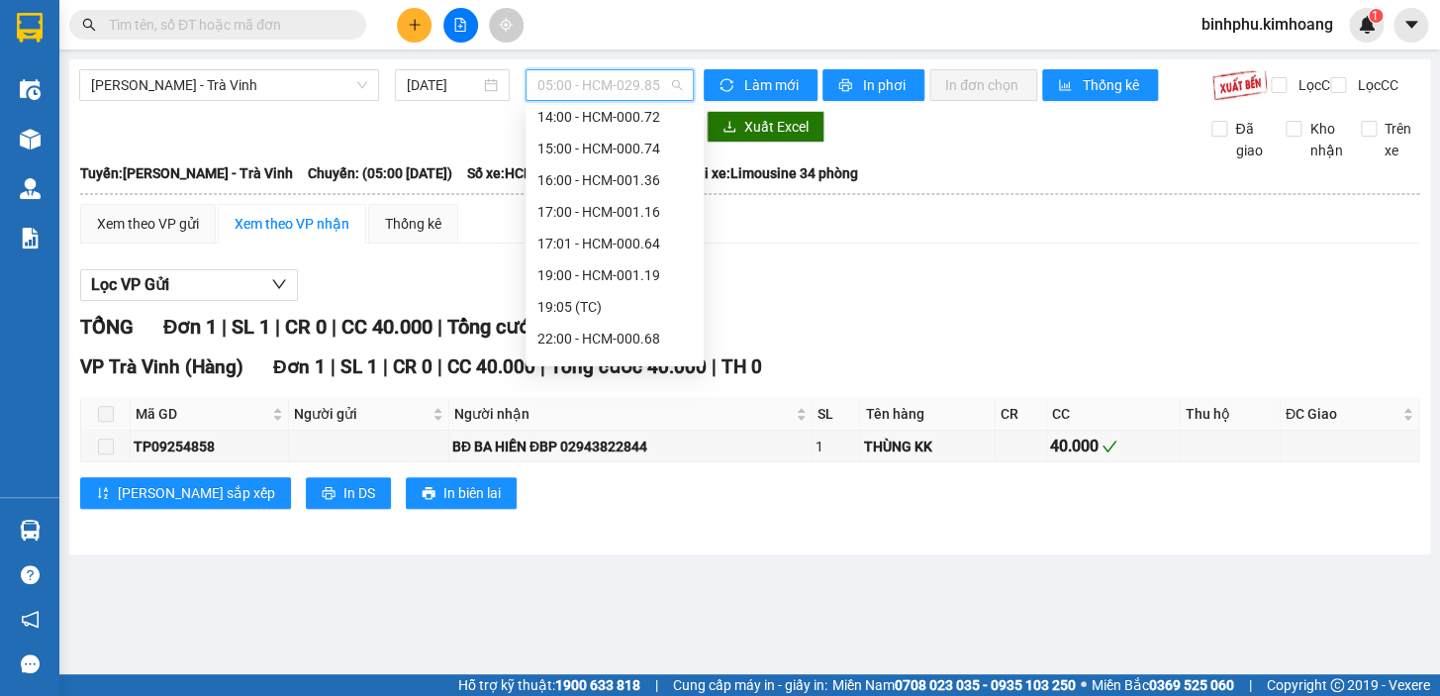
scroll to position [442, 0]
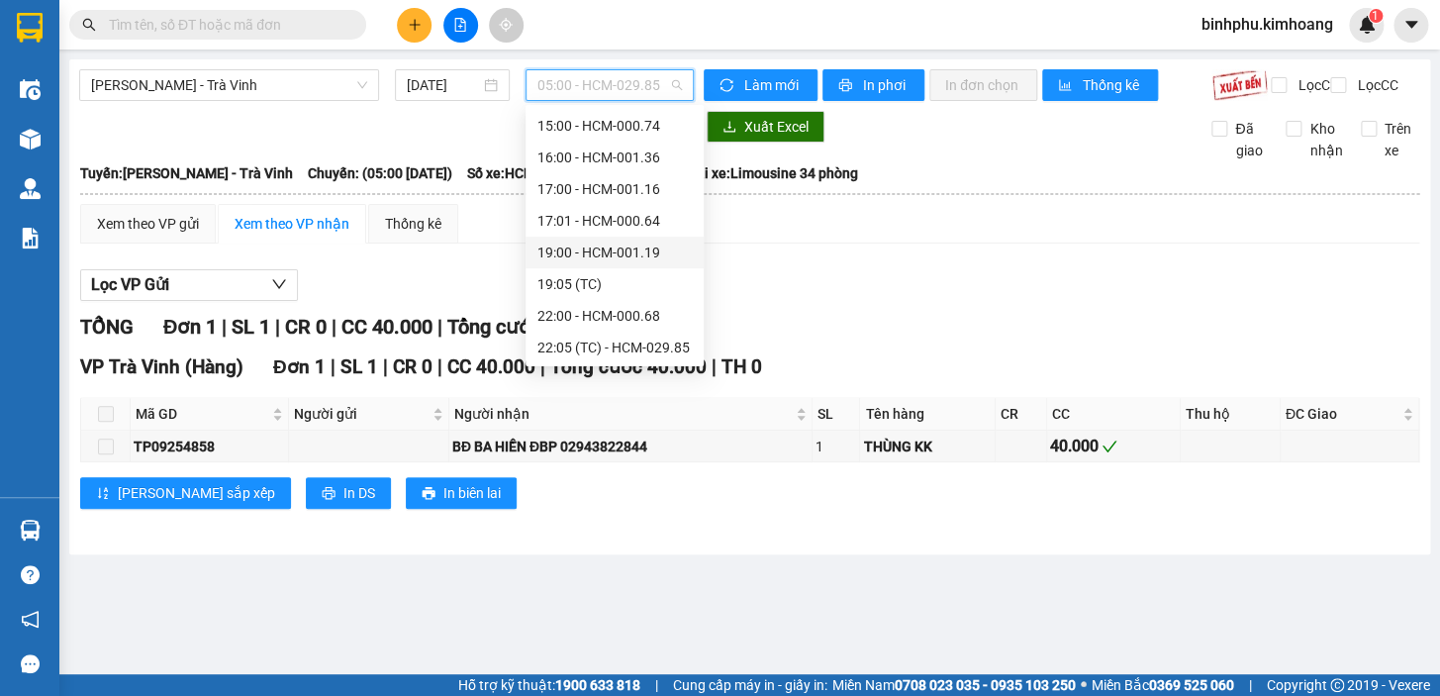
click at [598, 240] on div "19:00 - HCM-001.19" at bounding box center [615, 253] width 178 height 32
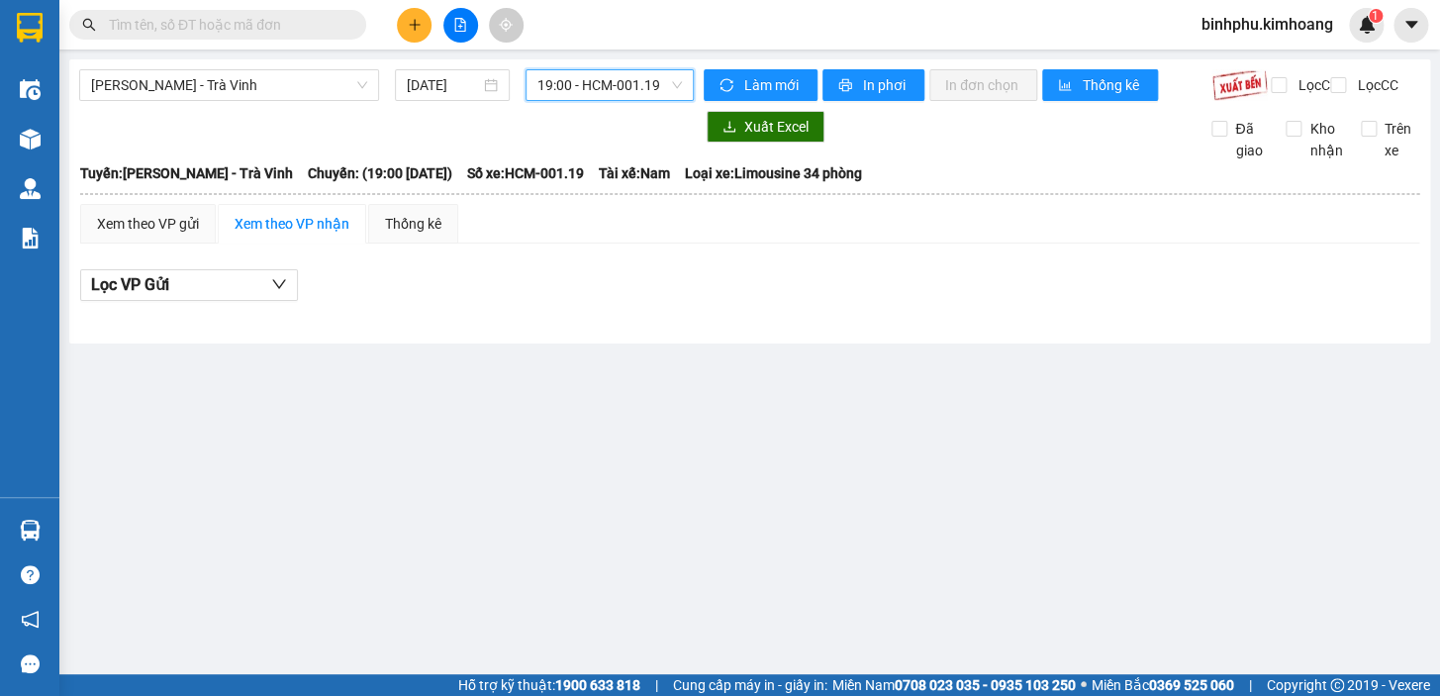
click at [649, 85] on span "19:00 - HCM-001.19" at bounding box center [610, 85] width 145 height 30
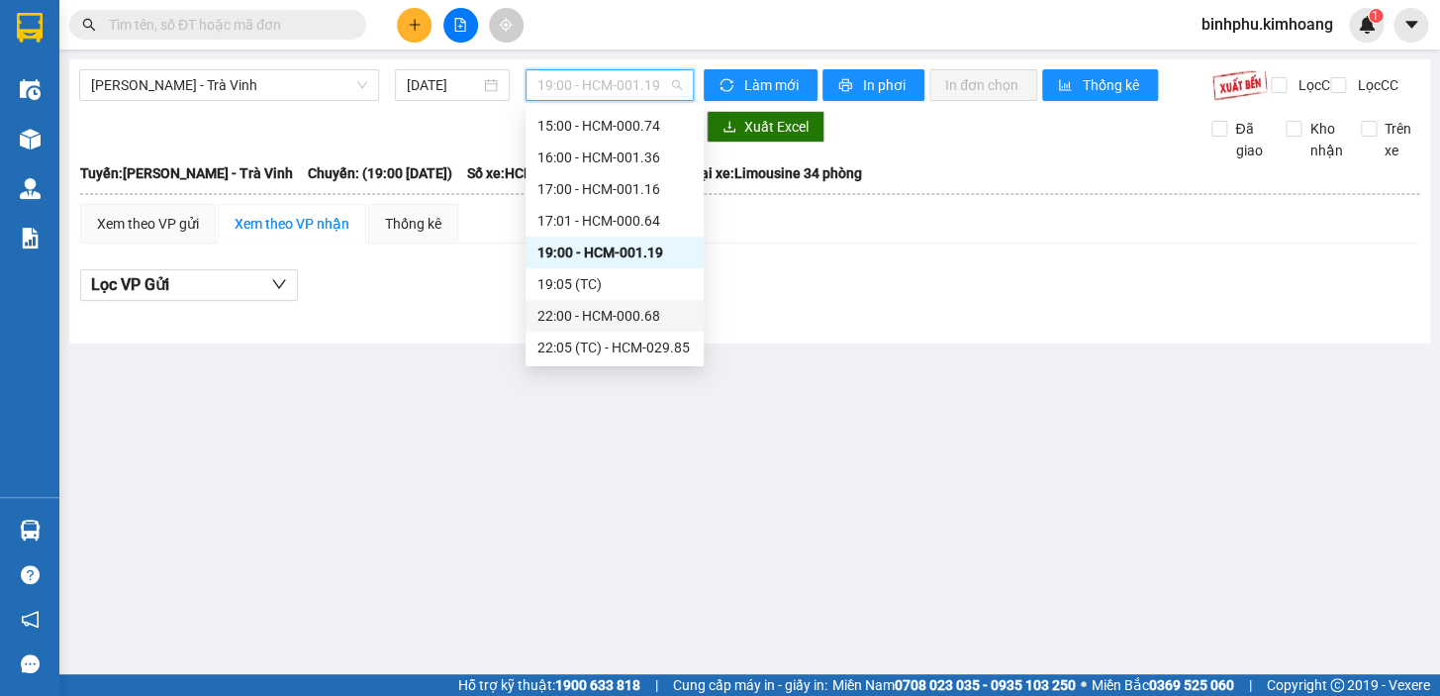
click at [591, 307] on div "22:00 - HCM-000.68" at bounding box center [615, 316] width 154 height 22
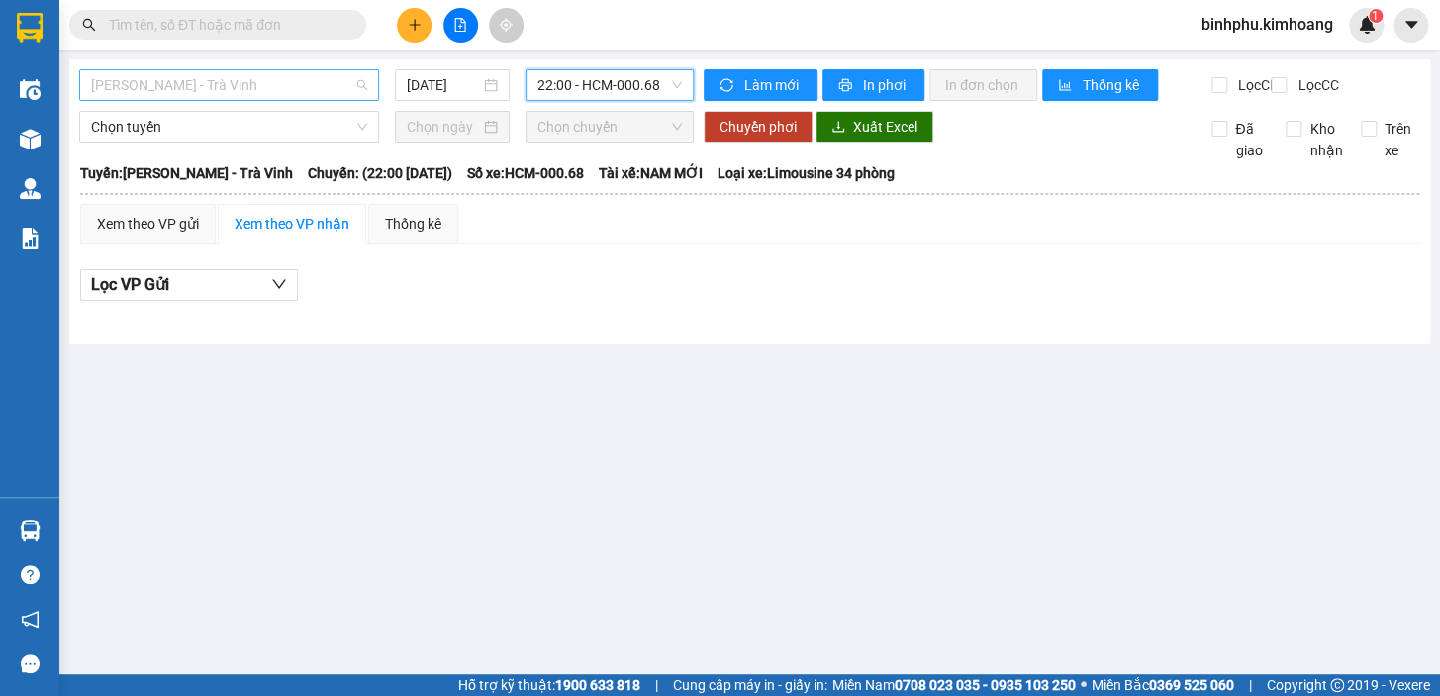
click at [297, 85] on span "[PERSON_NAME] - Trà Vinh" at bounding box center [229, 85] width 276 height 30
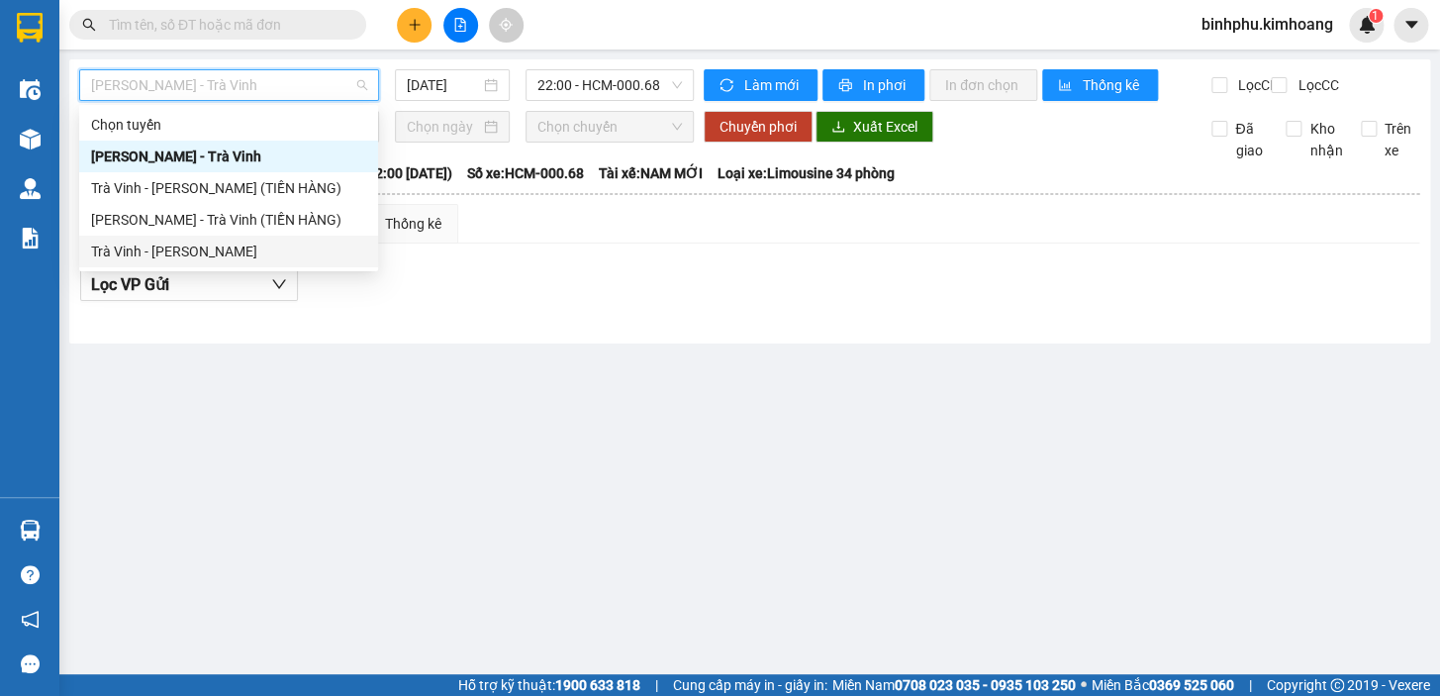
click at [168, 247] on div "Trà Vinh - [PERSON_NAME]" at bounding box center [228, 252] width 275 height 22
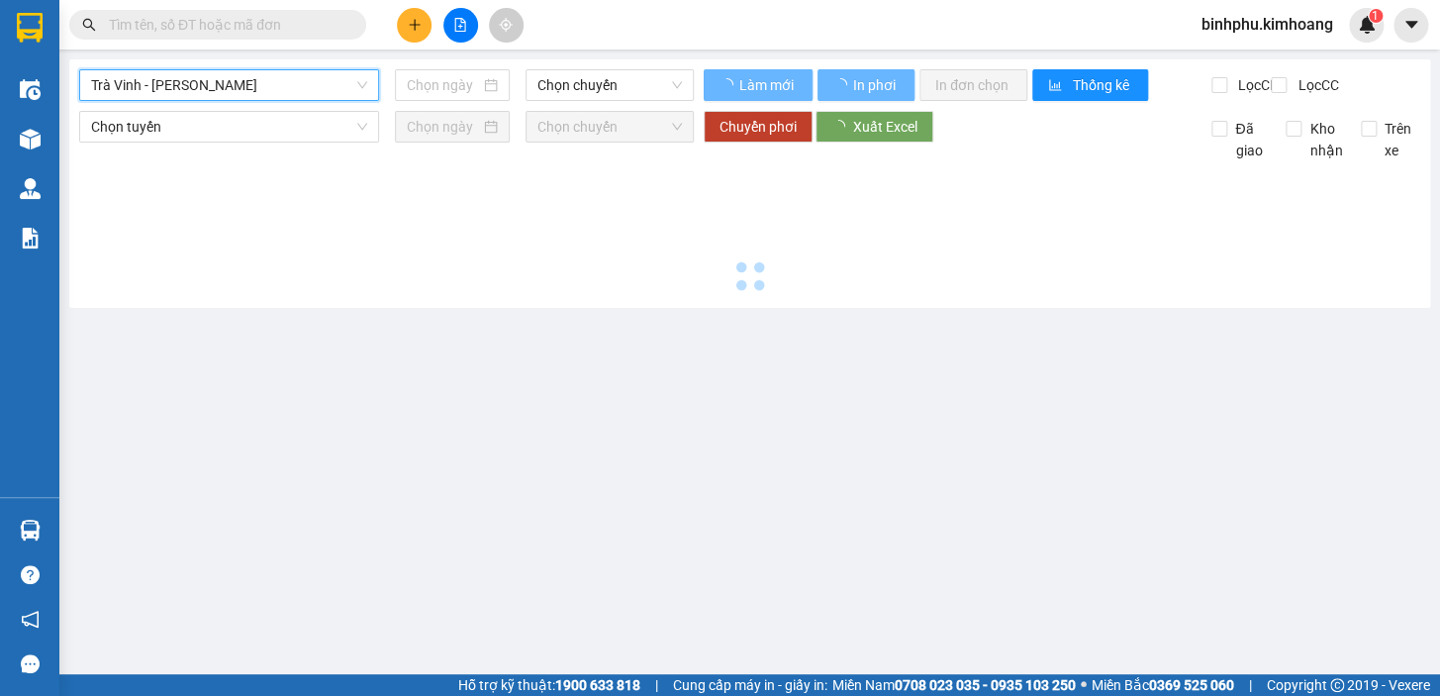
type input "[DATE]"
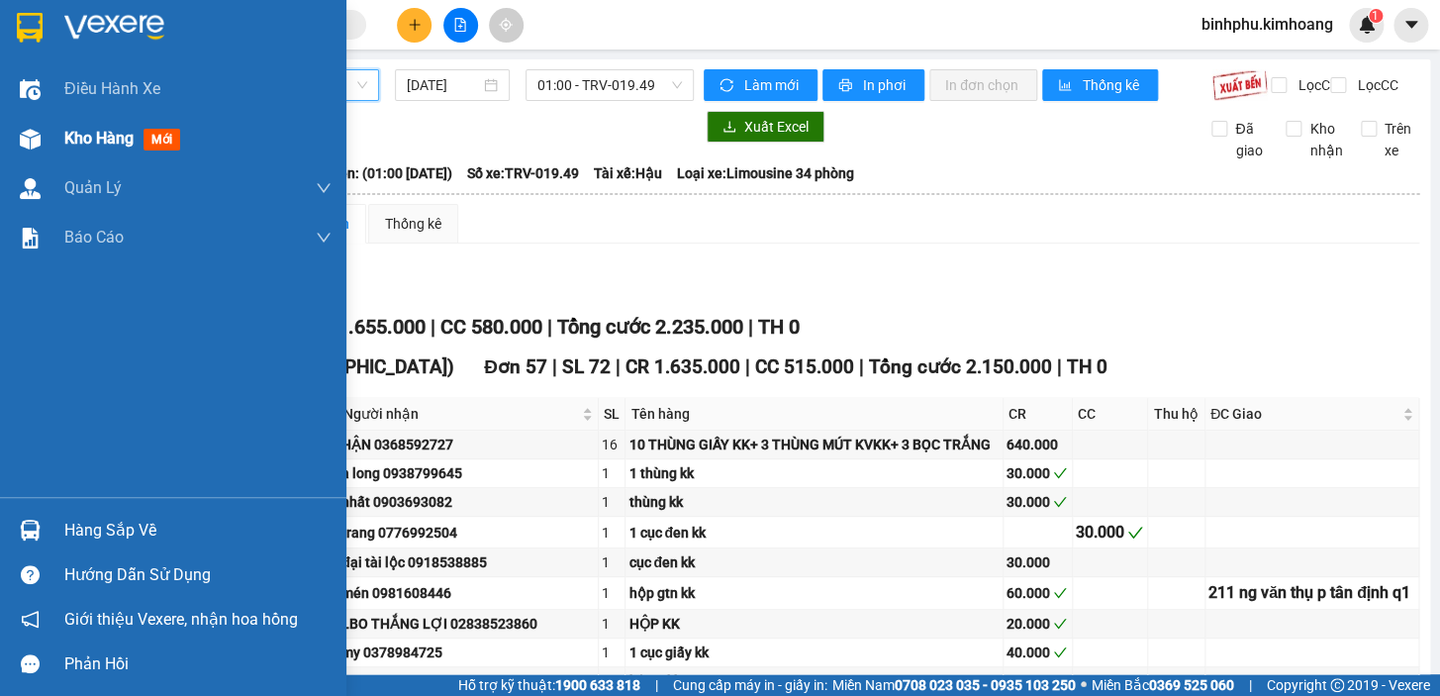
drag, startPoint x: 27, startPoint y: 140, endPoint x: 276, endPoint y: 145, distance: 249.5
click at [27, 139] on img at bounding box center [30, 139] width 21 height 21
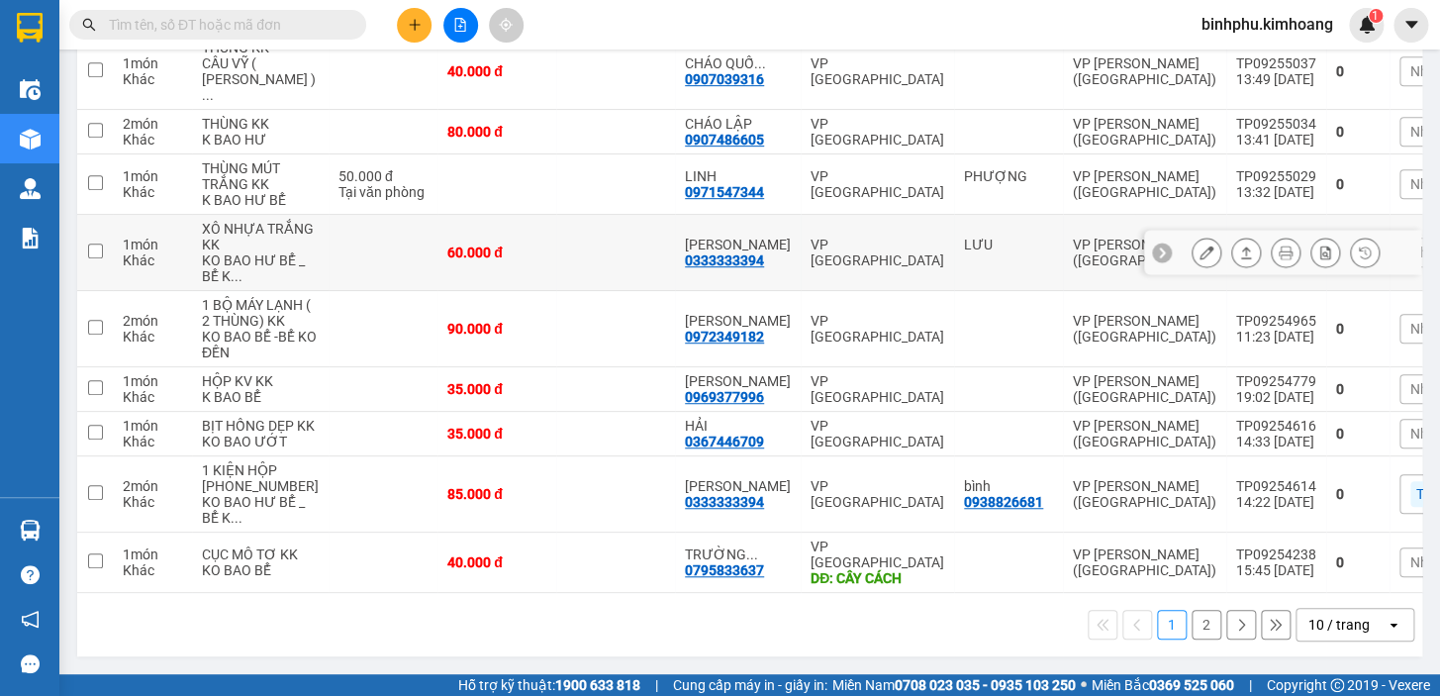
scroll to position [427, 0]
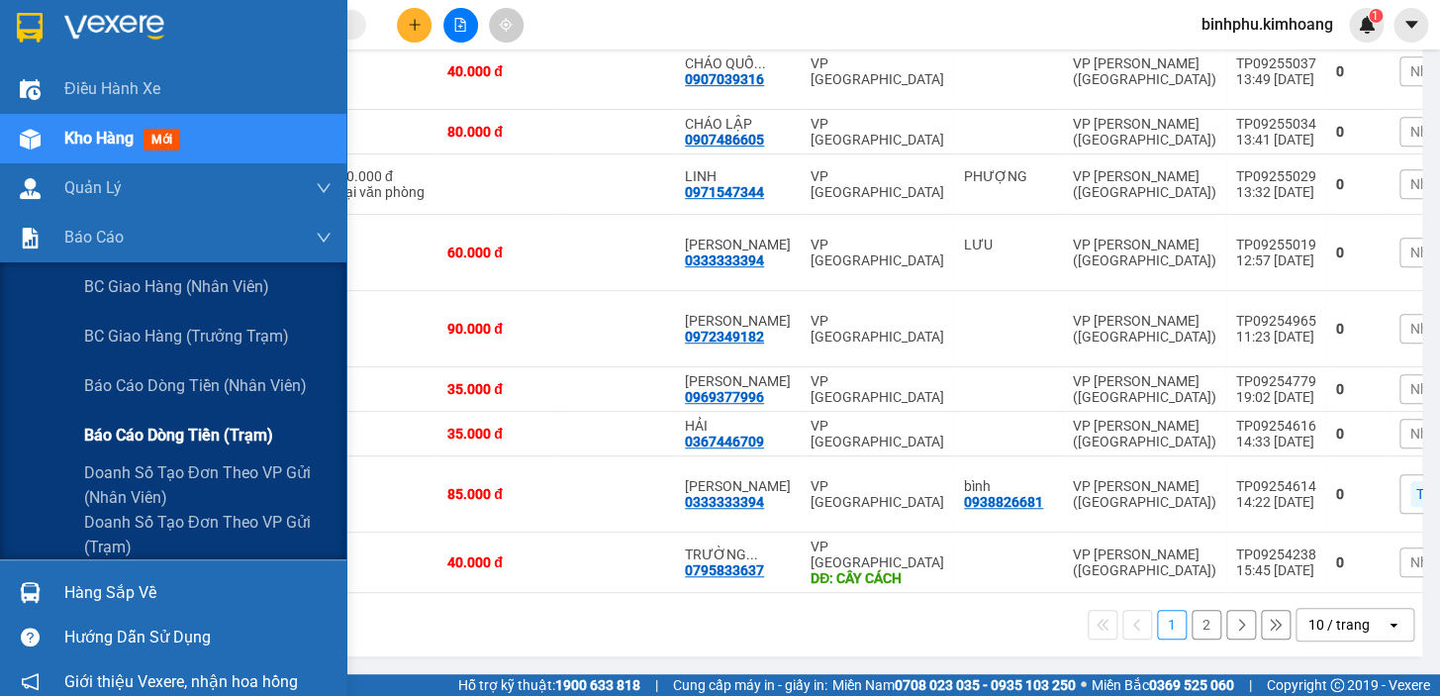
click at [151, 433] on span "Báo cáo dòng tiền (trạm)" at bounding box center [178, 435] width 189 height 25
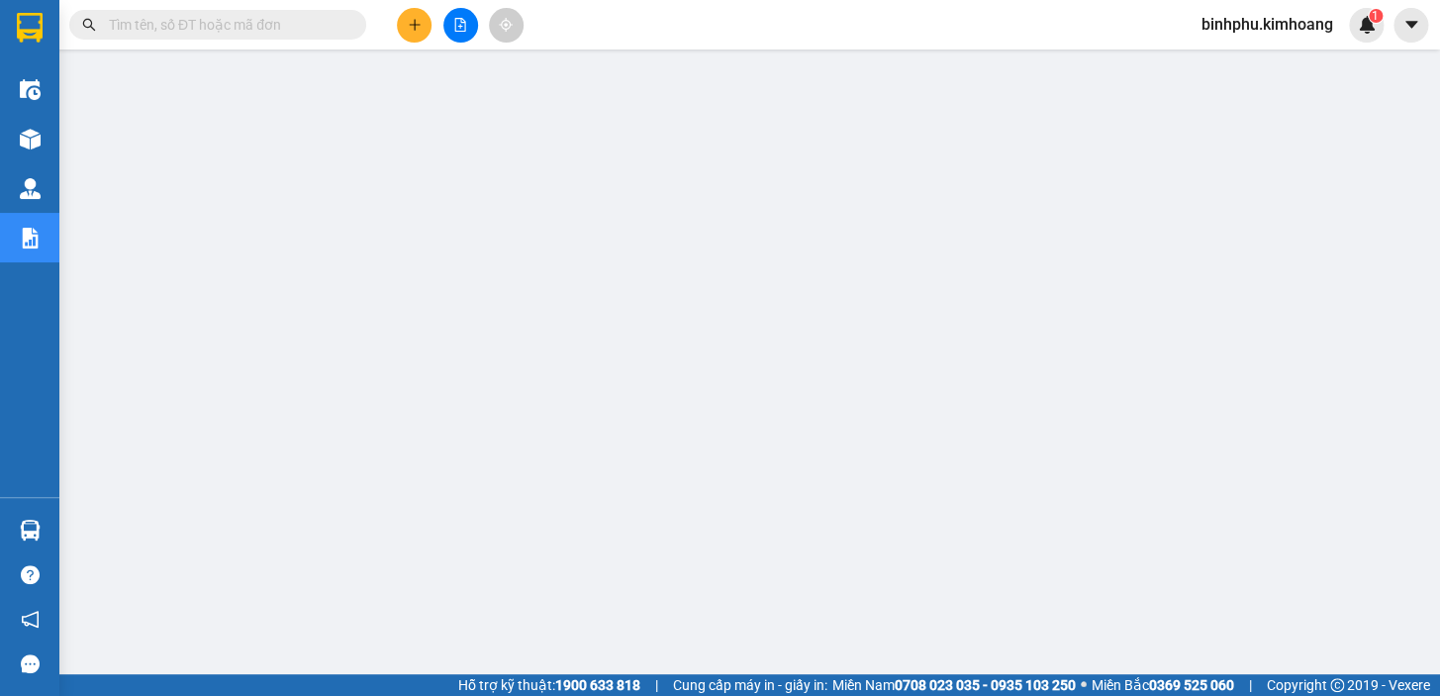
scroll to position [16, 0]
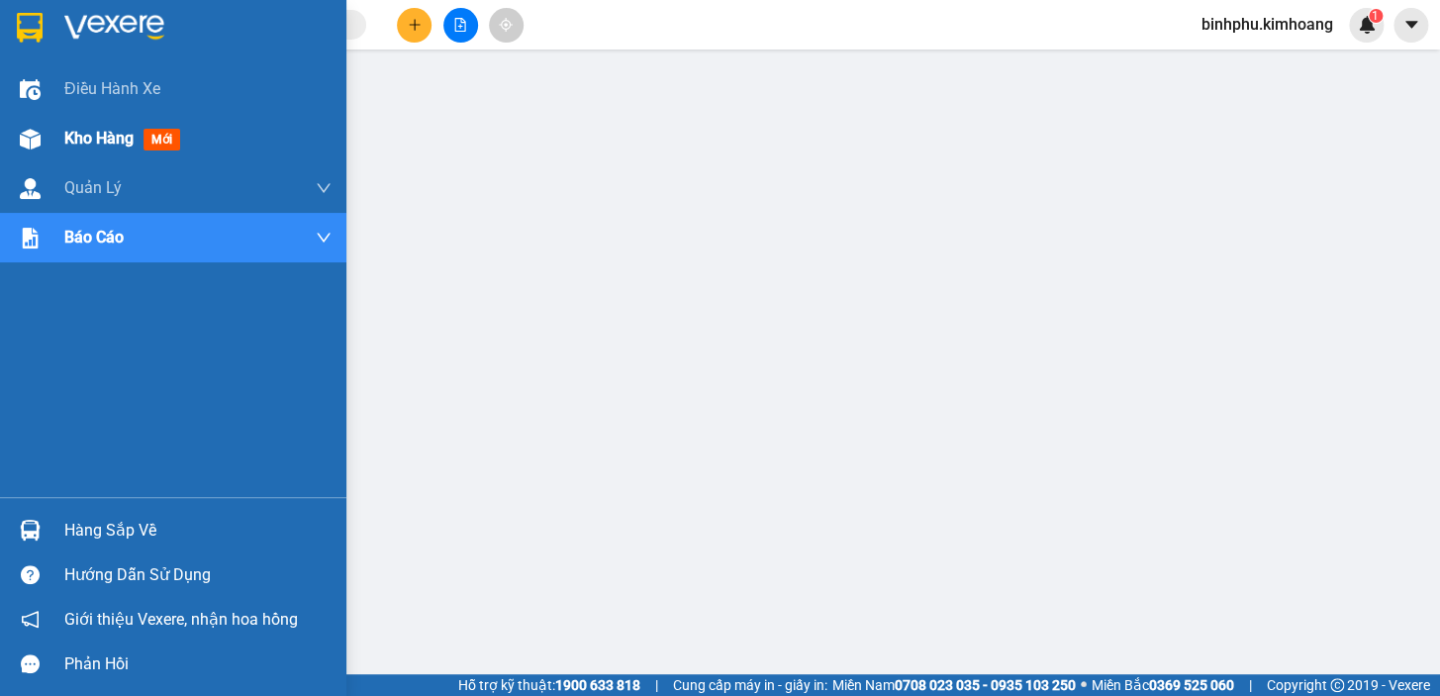
click at [23, 129] on img at bounding box center [30, 139] width 21 height 21
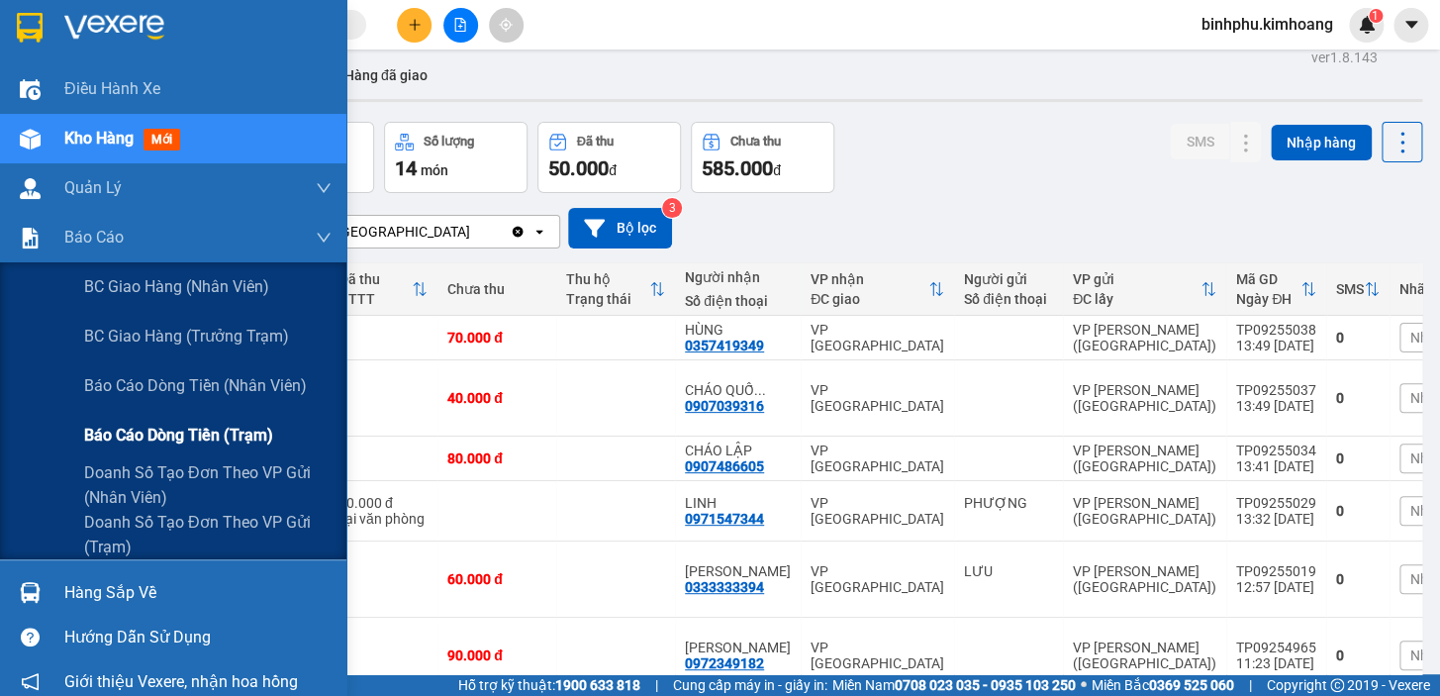
click at [116, 440] on span "Báo cáo dòng tiền (trạm)" at bounding box center [178, 435] width 189 height 25
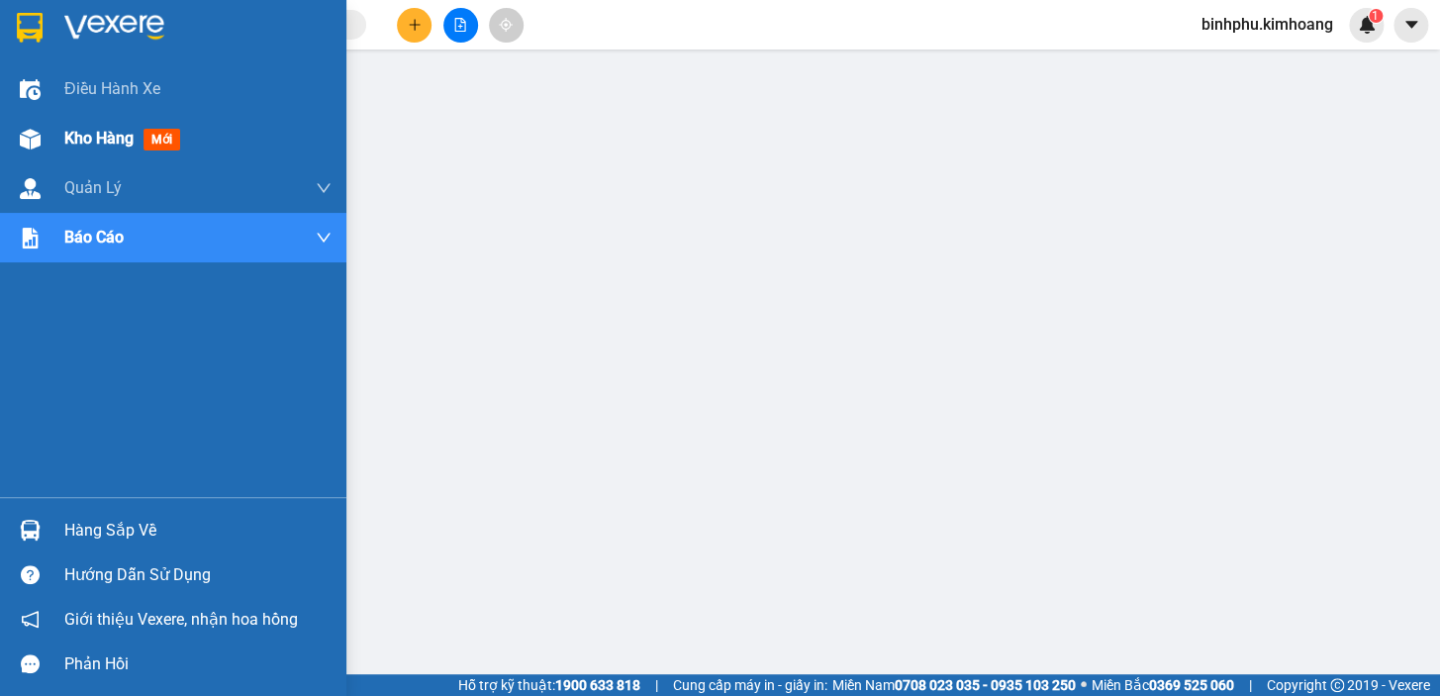
click at [28, 158] on div "Kho hàng mới" at bounding box center [173, 138] width 346 height 49
